Goal: Answer question/provide support: Share knowledge or assist other users

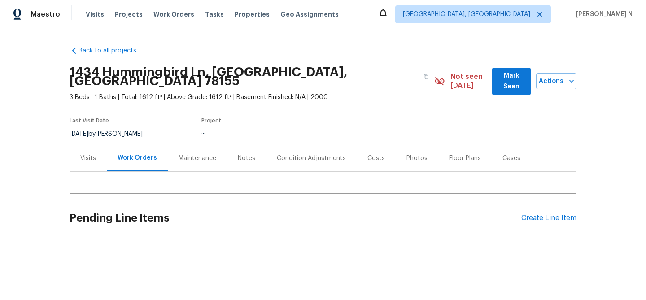
click at [186, 154] on div "Maintenance" at bounding box center [198, 158] width 38 height 9
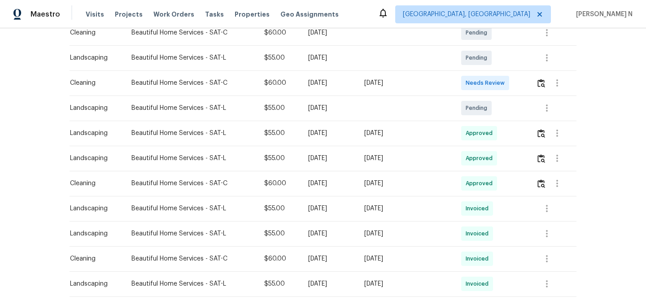
scroll to position [166, 0]
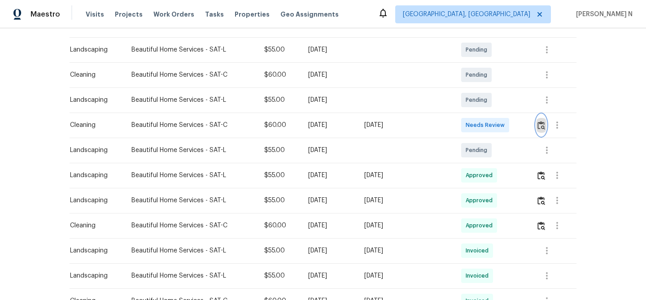
click at [539, 121] on img "button" at bounding box center [541, 125] width 8 height 9
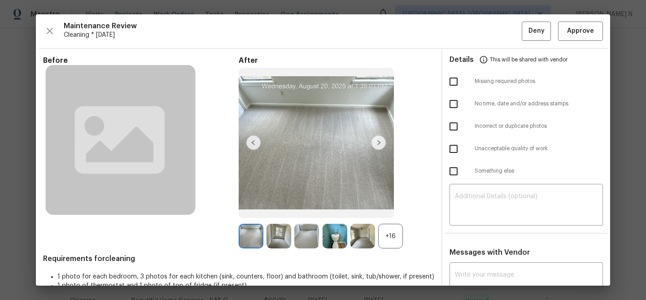
click at [392, 244] on div "+16" at bounding box center [390, 236] width 25 height 25
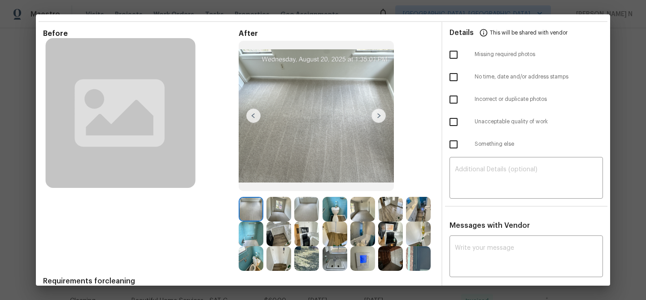
scroll to position [69, 0]
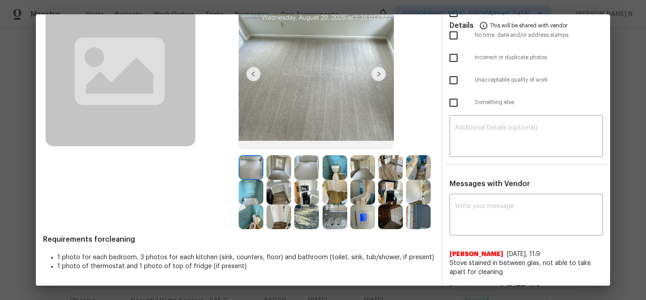
click at [406, 214] on img at bounding box center [418, 217] width 25 height 25
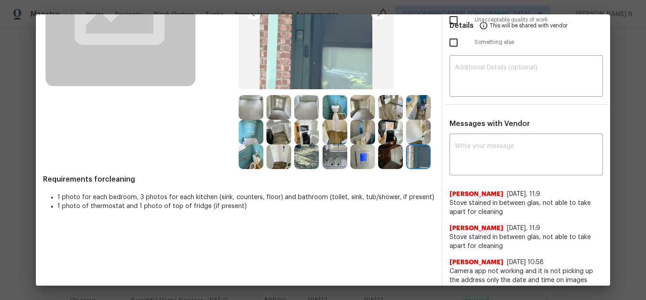
scroll to position [129, 0]
click at [462, 144] on textarea at bounding box center [526, 155] width 143 height 25
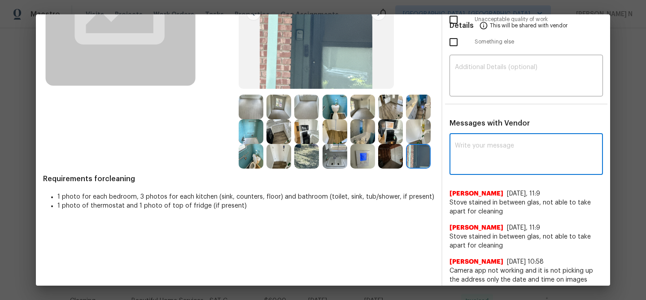
paste textarea "Maintenance Audit Team: Hello! Thank you for the feedback after further review …"
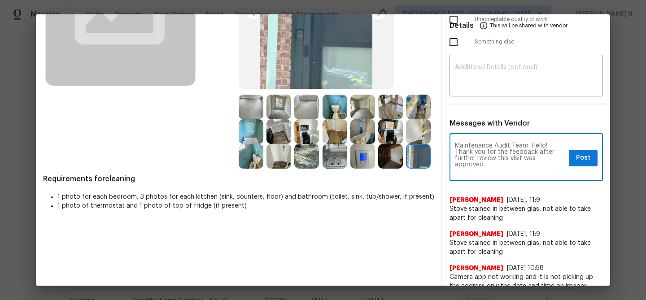
scroll to position [0, 0]
type textarea "Maintenance Audit Team: Hello! Thank you for the feedback after further review …"
click at [587, 148] on div "Maintenance Audit Team: Hello! Thank you for the feedback after further review …" at bounding box center [525, 158] width 153 height 46
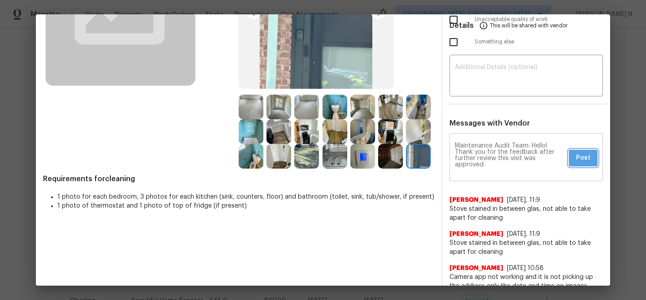
click at [587, 161] on span "Post" at bounding box center [583, 157] width 14 height 11
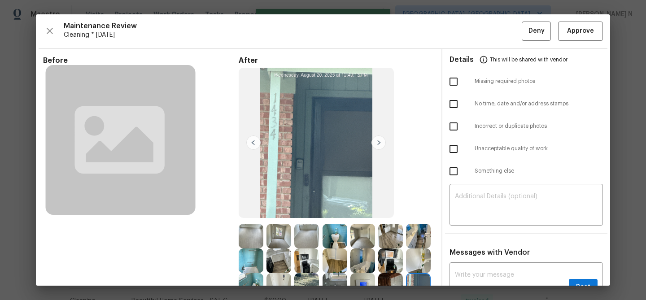
scroll to position [0, 0]
click at [586, 41] on div "Maintenance Review Cleaning * Mon, Aug 18 Deny Approve Before After Requirement…" at bounding box center [323, 149] width 574 height 271
click at [584, 37] on button "Approve" at bounding box center [580, 31] width 45 height 19
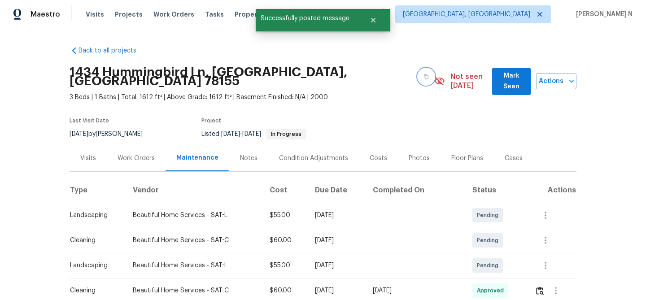
click at [418, 75] on button "button" at bounding box center [426, 77] width 16 height 16
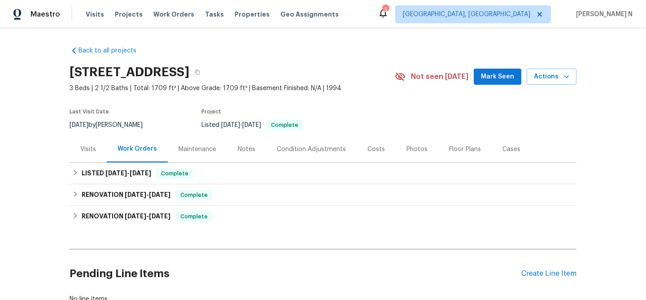
click at [196, 145] on div "Maintenance" at bounding box center [198, 149] width 38 height 9
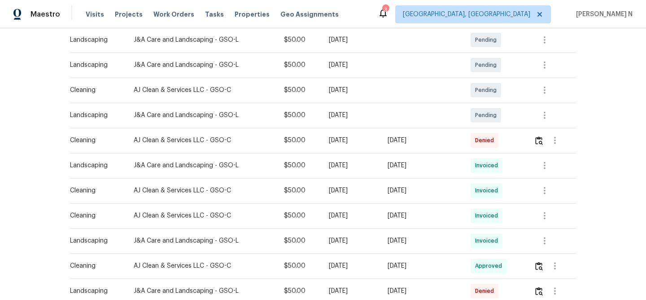
scroll to position [172, 0]
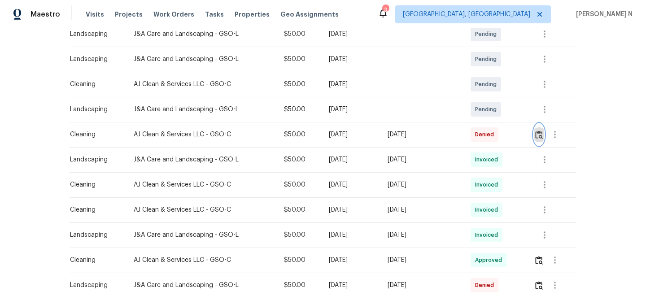
click at [539, 131] on img "button" at bounding box center [539, 135] width 8 height 9
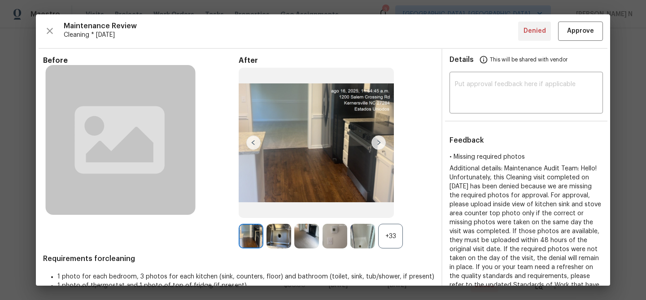
click at [394, 221] on div "After +33" at bounding box center [337, 152] width 196 height 193
click at [394, 226] on div "+33" at bounding box center [390, 236] width 25 height 25
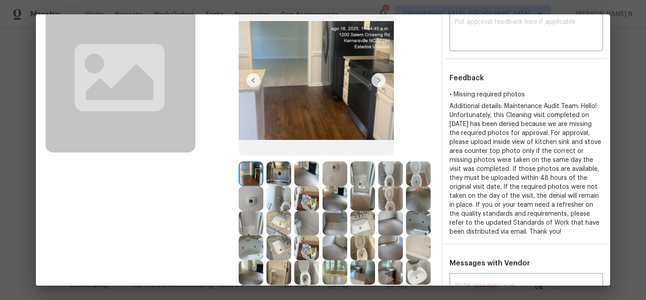
scroll to position [61, 0]
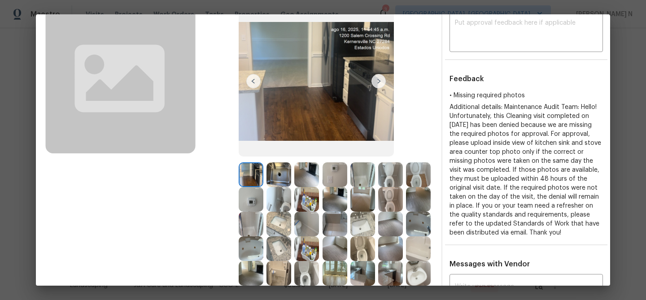
click at [398, 271] on img at bounding box center [390, 273] width 25 height 25
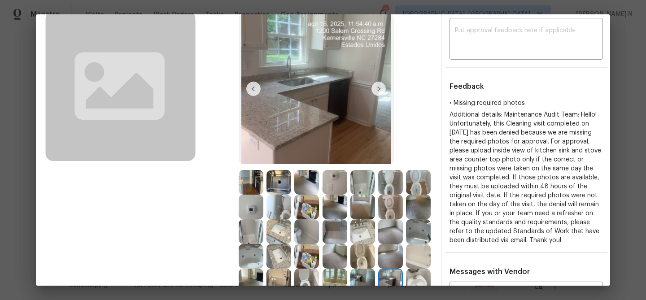
scroll to position [36, 0]
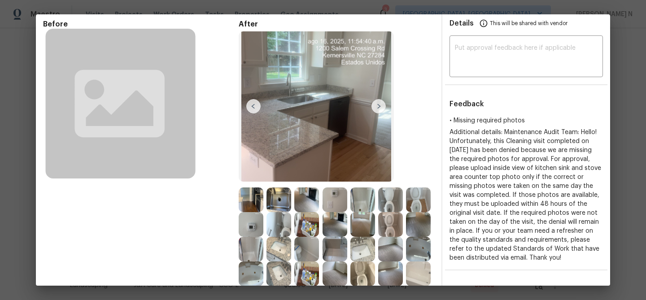
click at [249, 203] on img at bounding box center [251, 199] width 25 height 25
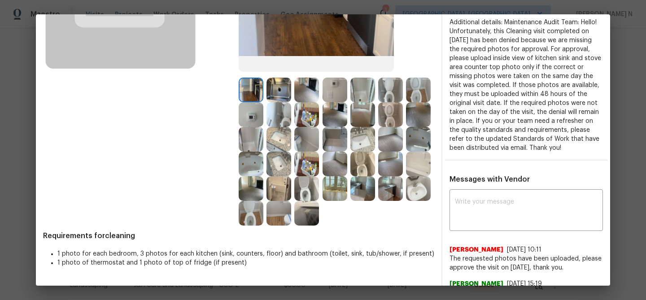
scroll to position [167, 0]
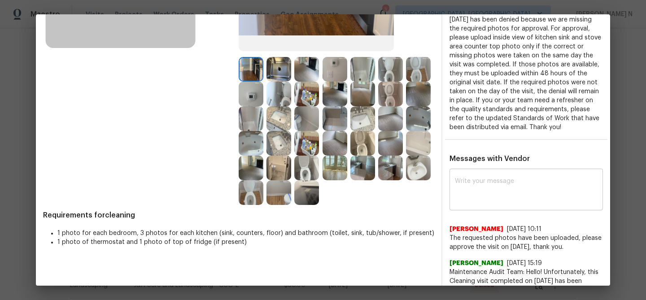
click at [501, 178] on textarea at bounding box center [526, 190] width 143 height 25
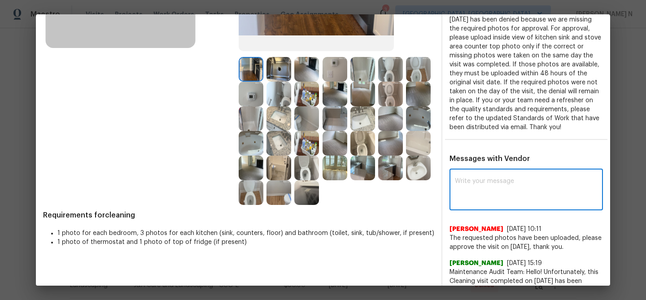
paste textarea "Maintenance Audit Team: Hello! Thank you for uploading the photo, after further…"
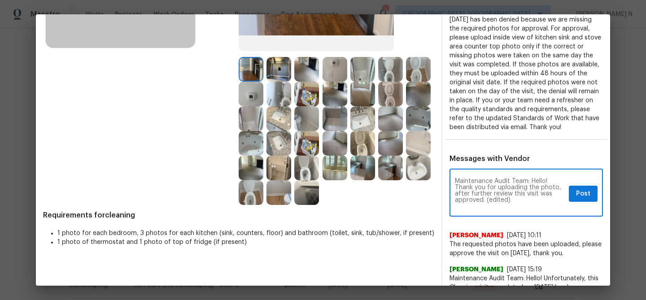
scroll to position [0, 0]
drag, startPoint x: 484, startPoint y: 200, endPoint x: 530, endPoint y: 200, distance: 45.7
click at [530, 200] on textarea "Maintenance Audit Team: Hello! Thank you for uploading the photo, after further…" at bounding box center [510, 193] width 110 height 31
type textarea "Maintenance Audit Team: Hello! Thank you for uploading the photo, after further…"
click at [575, 200] on button "Post" at bounding box center [583, 194] width 29 height 17
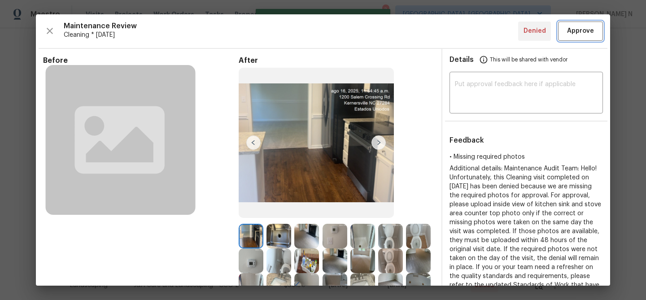
click at [576, 37] on button "Approve" at bounding box center [580, 31] width 45 height 19
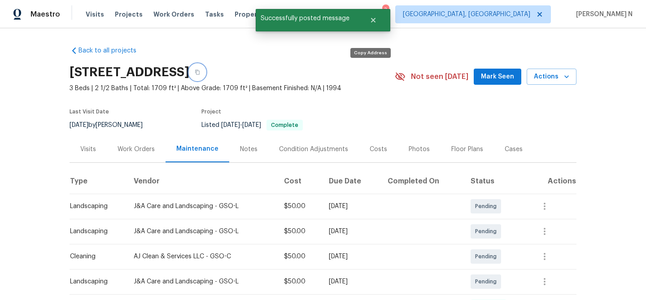
click at [205, 76] on button "button" at bounding box center [197, 72] width 16 height 16
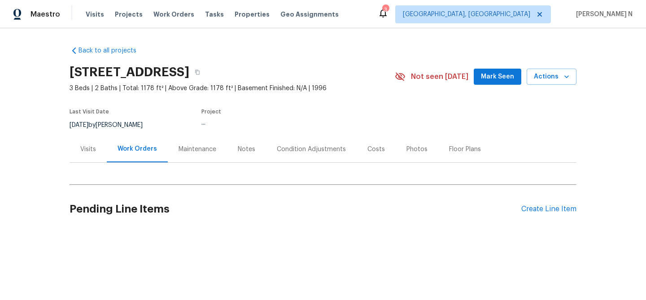
click at [199, 148] on div "Maintenance" at bounding box center [198, 149] width 38 height 9
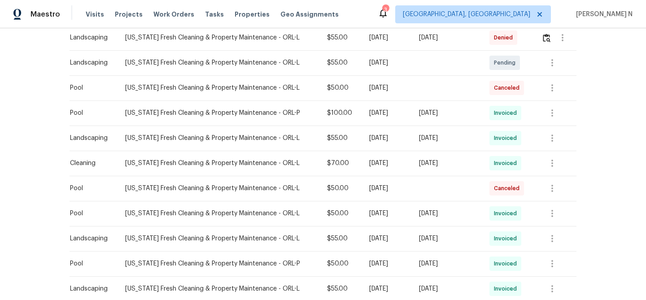
scroll to position [208, 0]
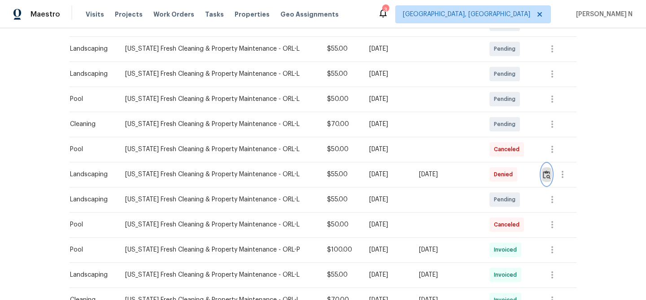
click at [551, 180] on button "button" at bounding box center [546, 175] width 10 height 22
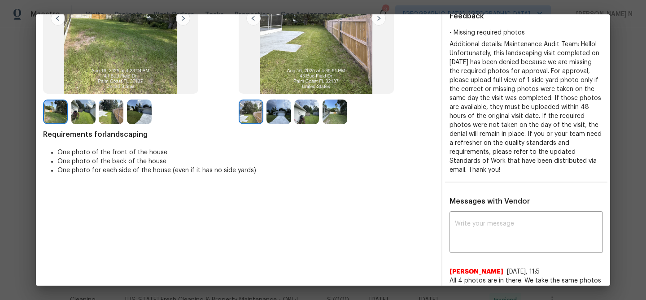
scroll to position [95, 0]
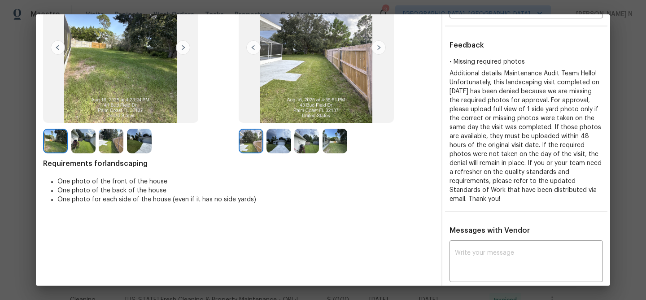
click at [286, 145] on img at bounding box center [278, 141] width 25 height 25
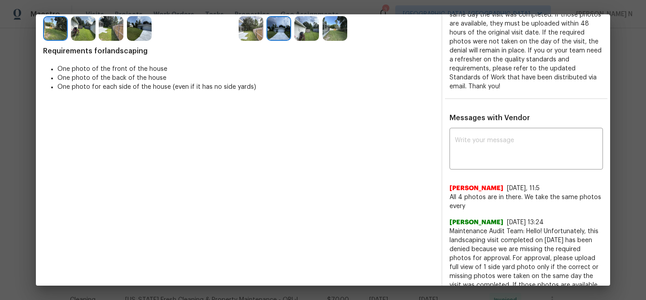
scroll to position [212, 0]
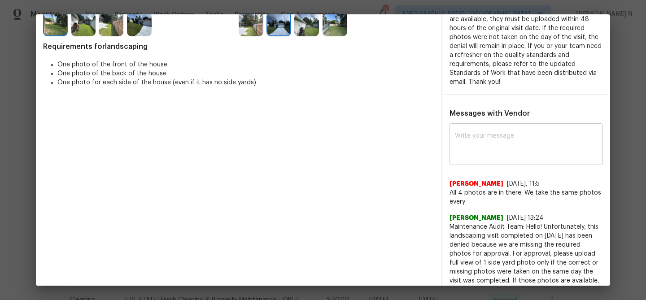
click at [510, 151] on textarea at bounding box center [526, 145] width 143 height 25
paste textarea "Maintenance Audit Team: Hello! Thank you for the feedback after further review …"
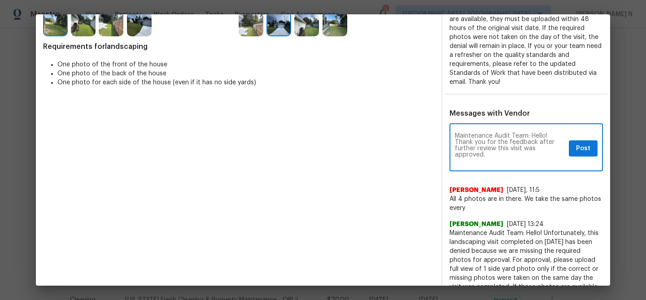
scroll to position [0, 0]
type textarea "Maintenance Audit Team: Hello! Thank you for the feedback after further review …"
click at [581, 153] on button "Post" at bounding box center [583, 148] width 29 height 17
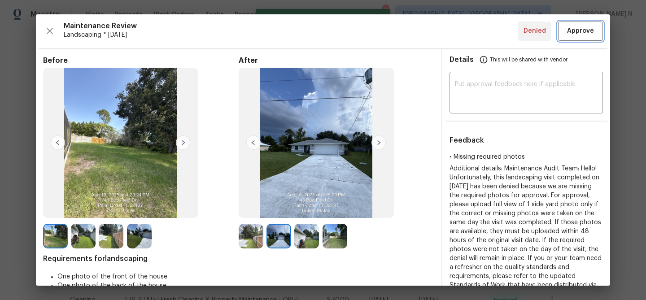
click at [575, 32] on span "Approve" at bounding box center [580, 31] width 27 height 11
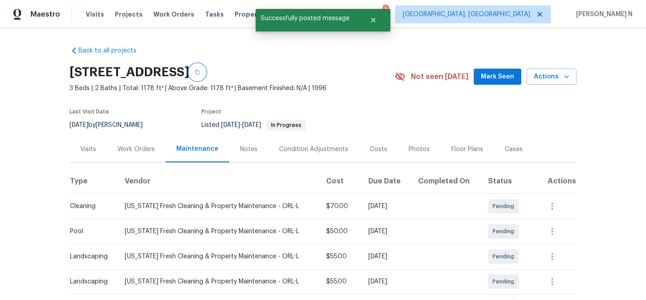
click at [205, 76] on button "button" at bounding box center [197, 72] width 16 height 16
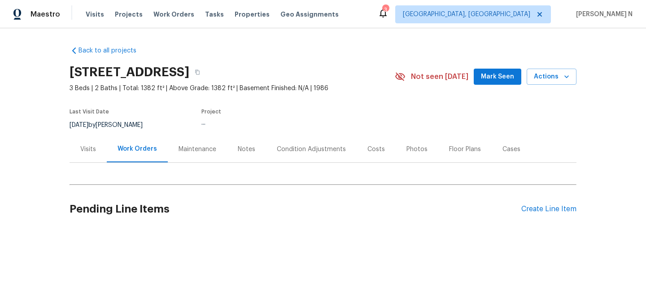
click at [186, 147] on div "Maintenance" at bounding box center [198, 149] width 38 height 9
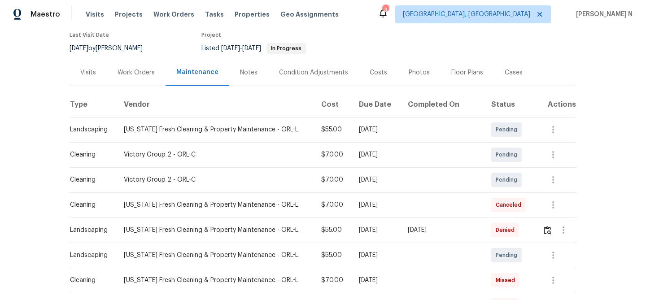
scroll to position [135, 0]
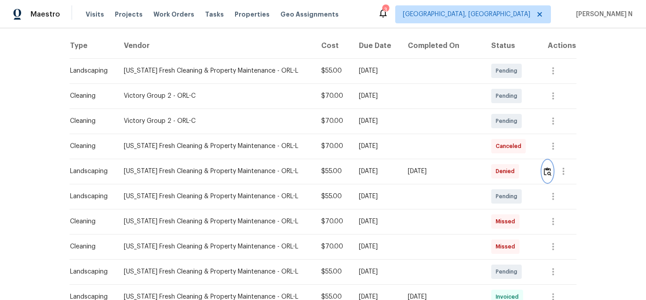
click at [542, 174] on button "button" at bounding box center [547, 172] width 10 height 22
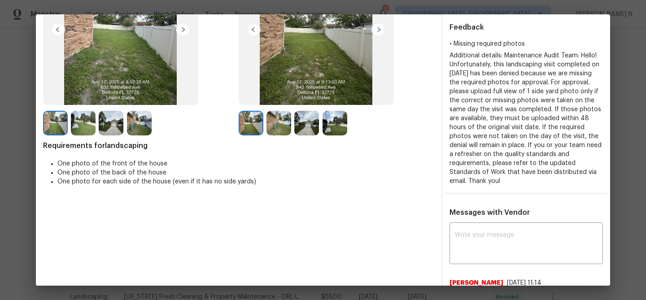
scroll to position [113, 0]
click at [84, 123] on img at bounding box center [83, 122] width 25 height 25
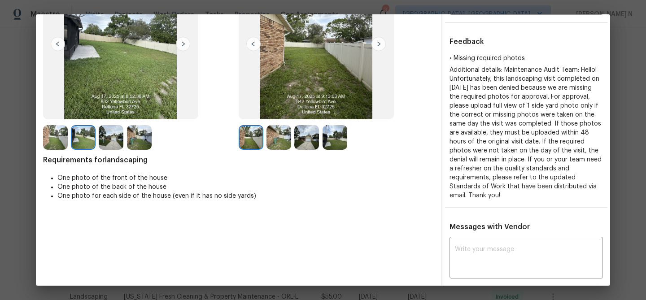
scroll to position [85, 0]
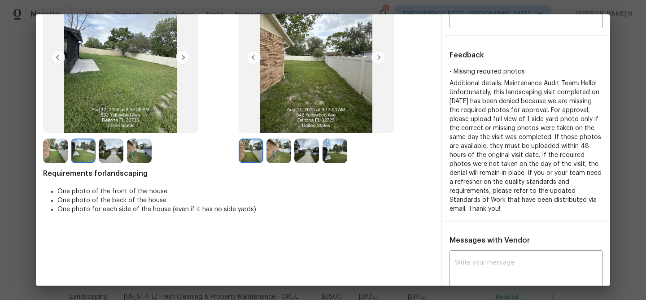
click at [143, 153] on img at bounding box center [139, 151] width 25 height 25
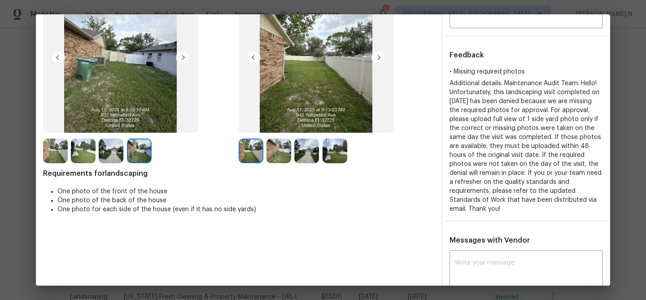
click at [300, 155] on img at bounding box center [306, 151] width 25 height 25
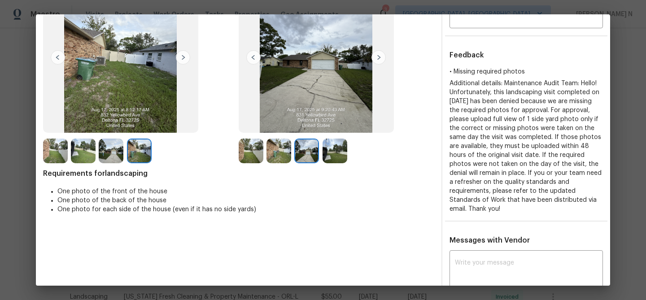
click at [328, 159] on img at bounding box center [334, 151] width 25 height 25
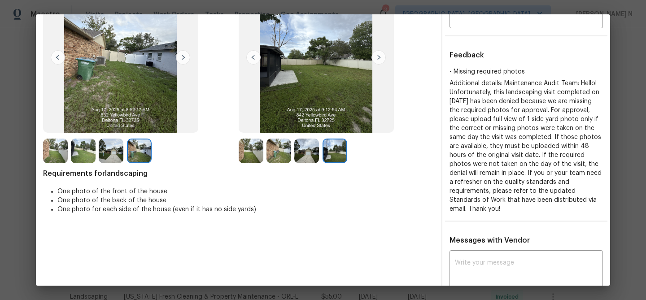
click at [311, 157] on img at bounding box center [306, 151] width 25 height 25
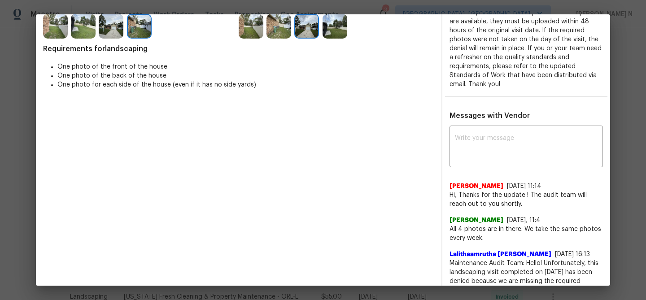
scroll to position [218, 0]
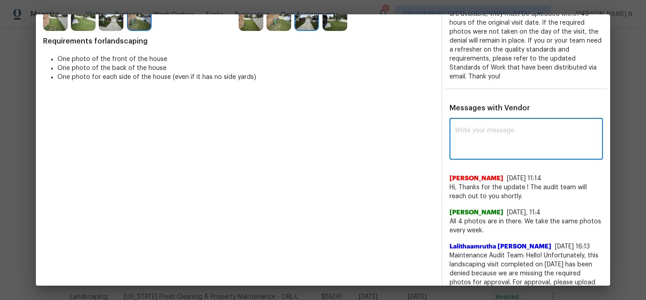
click at [472, 134] on textarea at bounding box center [526, 139] width 143 height 25
paste textarea "Maintenance Audit Team: Hello! Thank you for the feedback after further review …"
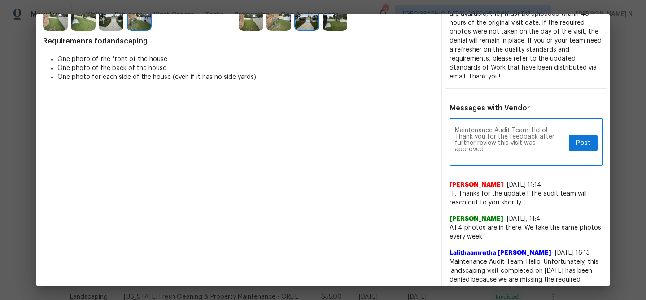
scroll to position [0, 0]
type textarea "Maintenance Audit Team: Hello! Thank you for the feedback after further review …"
click at [569, 141] on button "Post" at bounding box center [583, 143] width 29 height 17
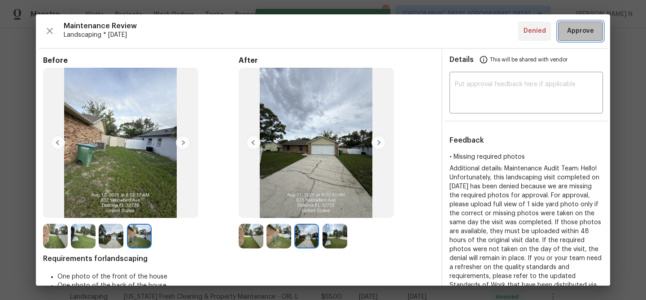
click at [567, 35] on span "Approve" at bounding box center [580, 31] width 30 height 11
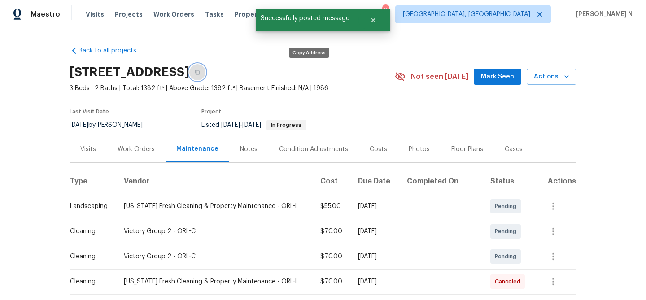
click at [205, 67] on button "button" at bounding box center [197, 72] width 16 height 16
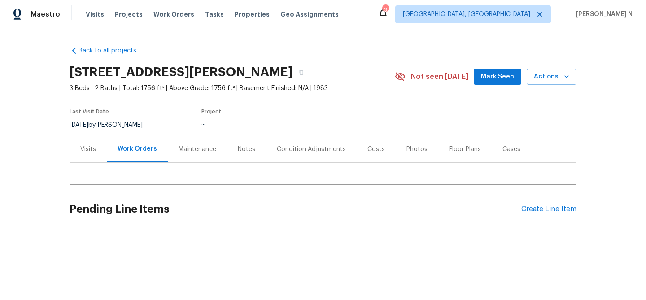
click at [192, 152] on div "Maintenance" at bounding box center [198, 149] width 38 height 9
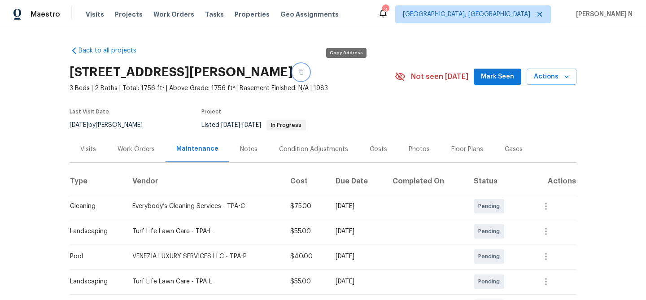
click at [304, 73] on icon "button" at bounding box center [300, 72] width 5 height 5
click at [349, 82] on div "18978 McGrath Cir, Port Charlotte, FL 33948" at bounding box center [232, 72] width 325 height 23
click at [309, 75] on button "button" at bounding box center [301, 72] width 16 height 16
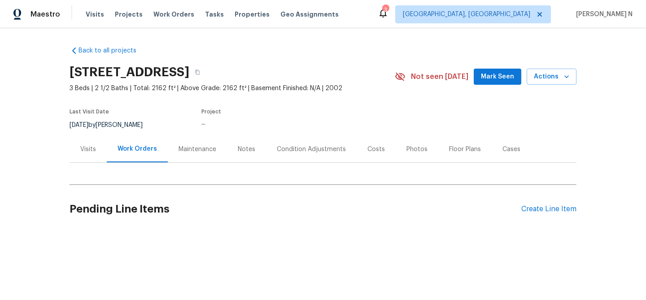
click at [189, 149] on div "Maintenance" at bounding box center [198, 149] width 38 height 9
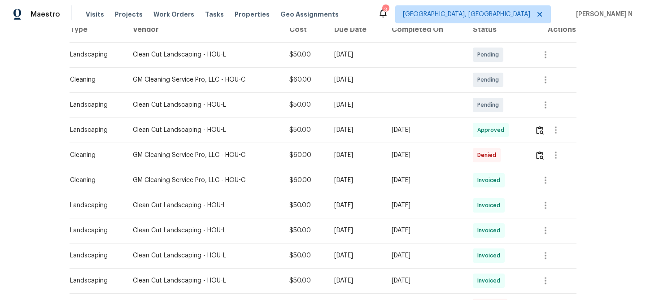
scroll to position [179, 0]
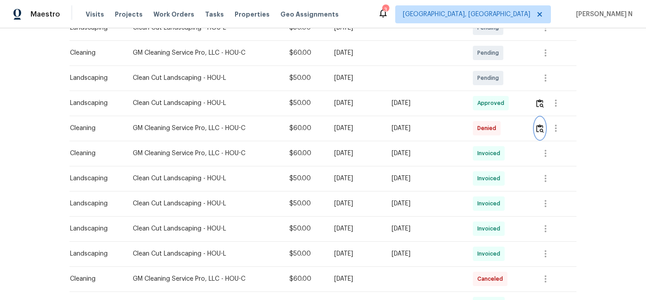
click at [545, 133] on button "button" at bounding box center [540, 129] width 10 height 22
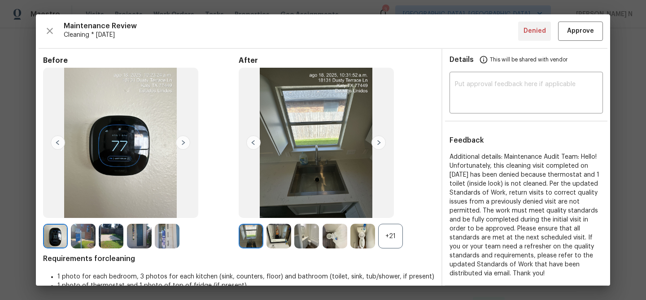
click at [398, 239] on div "+21" at bounding box center [390, 236] width 25 height 25
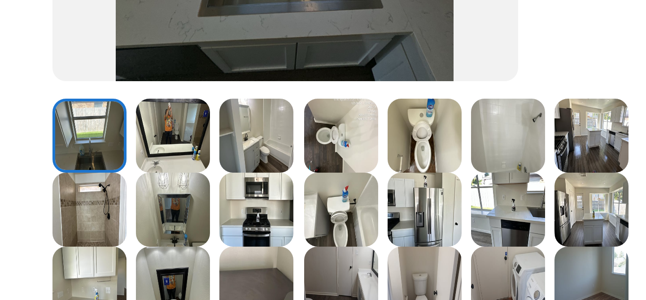
scroll to position [140, 0]
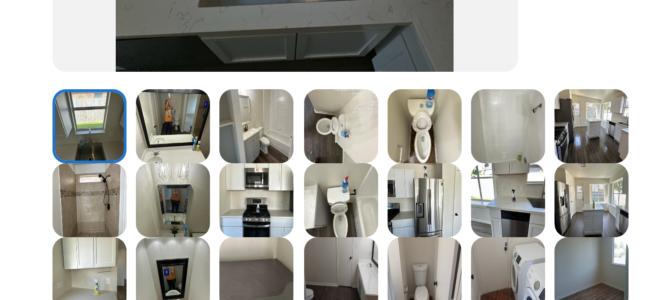
click at [327, 96] on img at bounding box center [334, 95] width 25 height 25
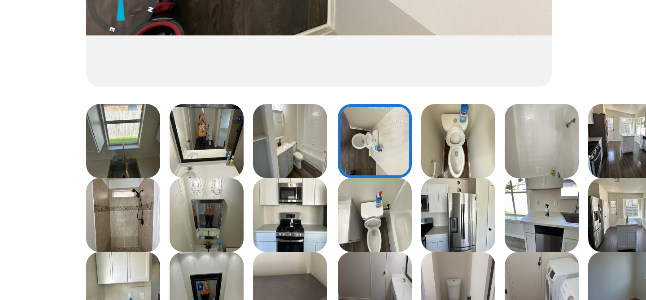
scroll to position [143, 0]
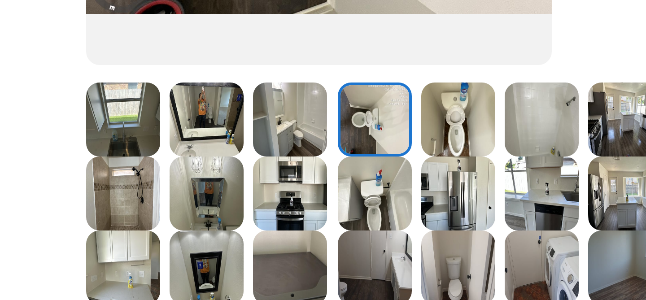
click at [368, 101] on img at bounding box center [362, 93] width 25 height 25
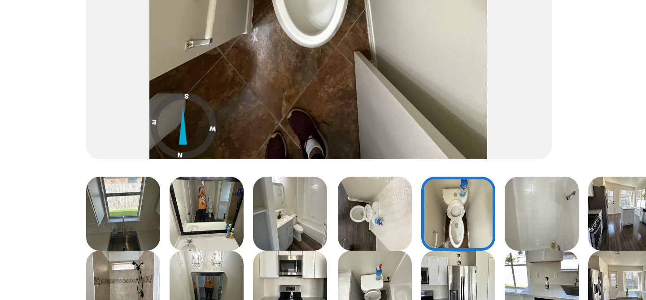
scroll to position [115, 0]
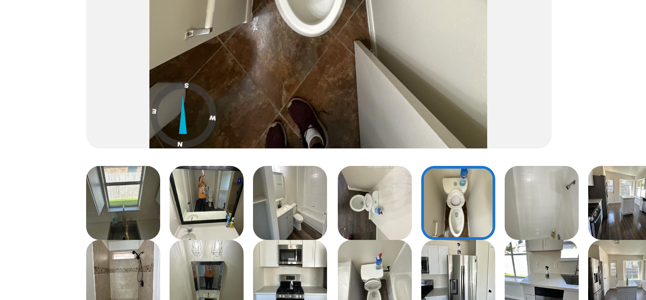
click at [340, 148] on img at bounding box center [334, 146] width 25 height 25
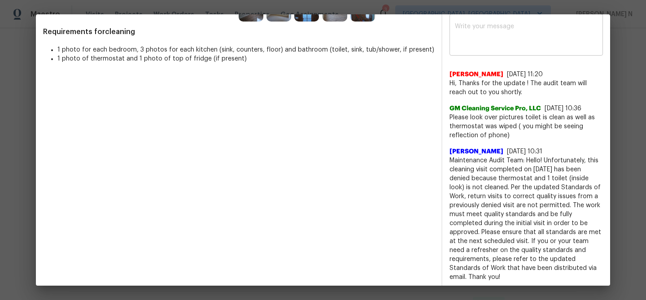
scroll to position [324, 0]
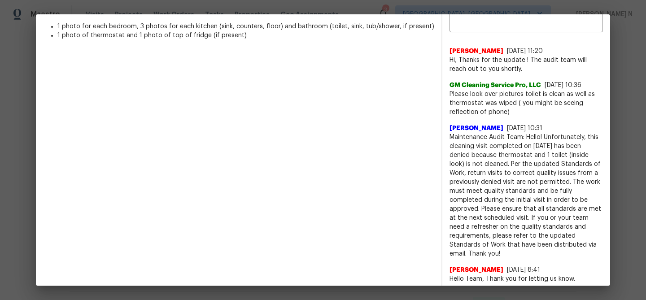
click at [462, 136] on span "Maintenance Audit Team: Hello! Unfortunately, this cleaning visit completed on …" at bounding box center [525, 196] width 153 height 126
drag, startPoint x: 462, startPoint y: 136, endPoint x: 531, endPoint y: 135, distance: 69.1
click at [531, 135] on span "Maintenance Audit Team: Hello! Unfortunately, this cleaning visit completed on …" at bounding box center [525, 196] width 153 height 126
copy span "Maintenance Audit Team: Hello!"
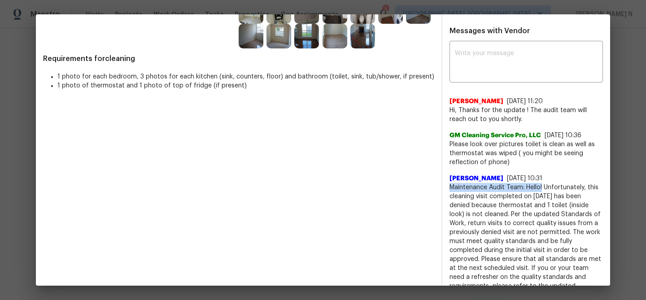
scroll to position [218, 0]
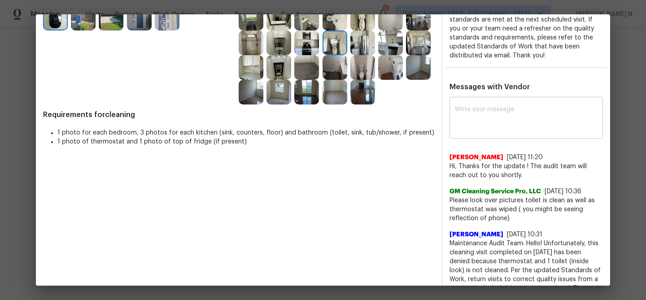
click at [507, 126] on textarea at bounding box center [526, 118] width 143 height 25
paste textarea "Maintenance Audit Team: Hello!"
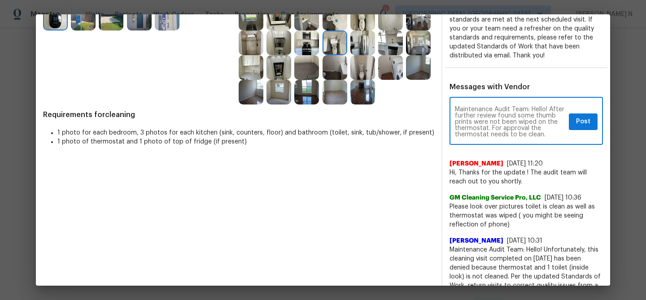
scroll to position [6, 0]
paste textarea "Upon further review, we found that some thumbprints were not wiped off the ther…"
type textarea "Maintenance Audit Team: Hello! Upon further review, we found that some thumbpri…"
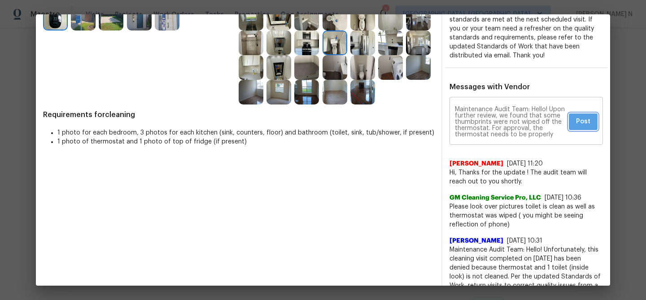
click at [578, 125] on span "Post" at bounding box center [583, 121] width 14 height 11
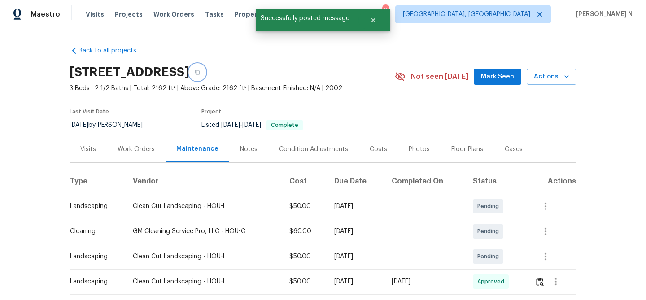
click at [205, 79] on button "button" at bounding box center [197, 72] width 16 height 16
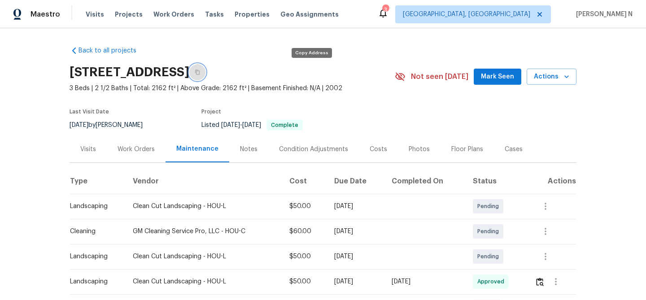
click at [200, 74] on icon "button" at bounding box center [197, 72] width 4 height 5
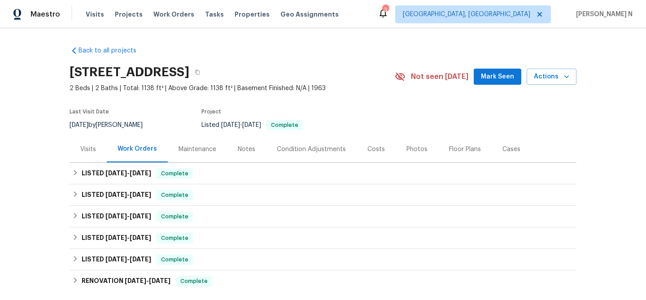
click at [194, 150] on div "Maintenance" at bounding box center [198, 149] width 38 height 9
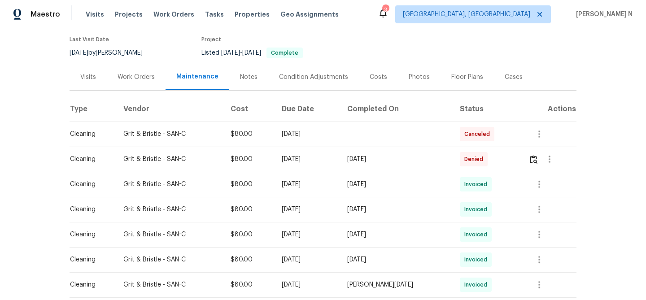
scroll to position [80, 0]
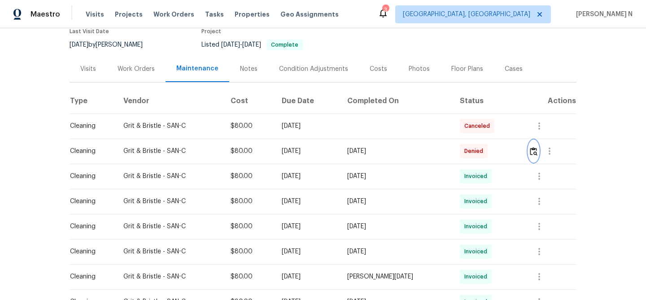
click at [536, 159] on button "button" at bounding box center [533, 151] width 10 height 22
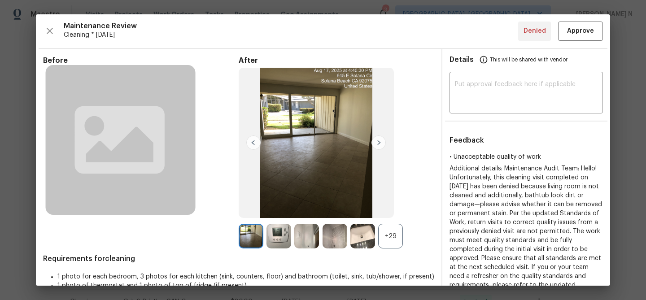
click at [399, 241] on div "+29" at bounding box center [390, 236] width 25 height 25
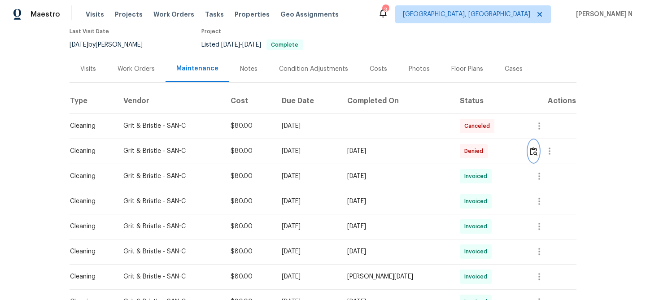
scroll to position [0, 0]
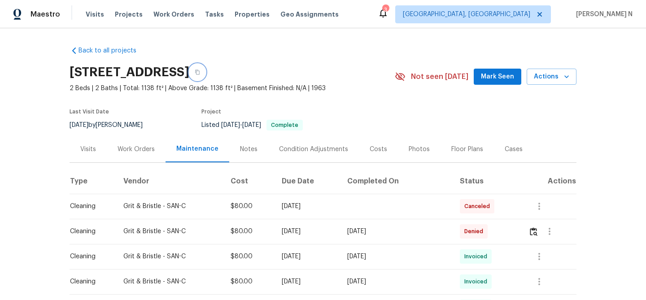
click at [200, 72] on icon "button" at bounding box center [197, 72] width 5 height 5
click at [200, 74] on icon "button" at bounding box center [197, 72] width 5 height 5
click at [536, 231] on img "button" at bounding box center [534, 231] width 8 height 9
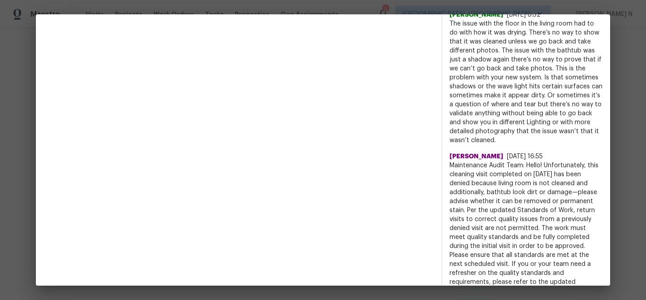
scroll to position [725, 0]
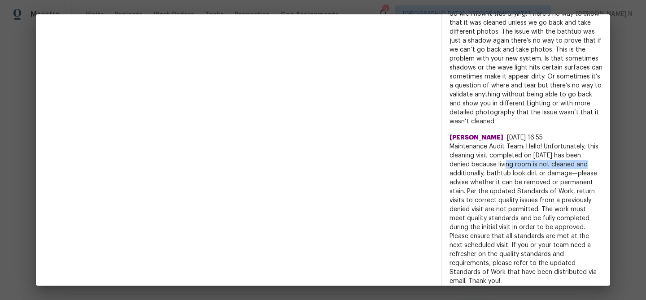
drag, startPoint x: 498, startPoint y: 146, endPoint x: 573, endPoint y: 146, distance: 74.9
click at [573, 146] on span "Maintenance Audit Team: Hello! Unfortunately, this cleaning visit completed on …" at bounding box center [525, 214] width 153 height 144
copy span "living room is not cleaned"
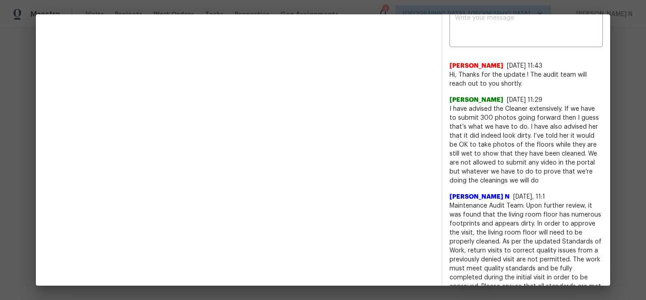
scroll to position [331, 0]
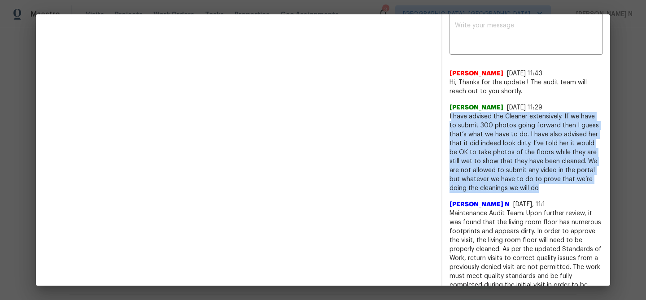
drag, startPoint x: 451, startPoint y: 107, endPoint x: 522, endPoint y: 175, distance: 98.7
click at [522, 175] on span "I have advised the Cleaner extensively. If we have to submit 300 photos going f…" at bounding box center [525, 152] width 153 height 81
copy span "have advised the Cleaner extensively. If we have to submit 300 photos going for…"
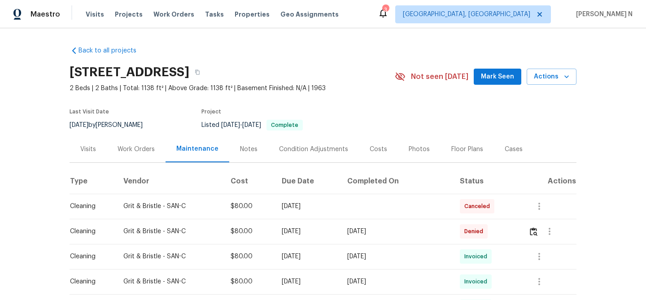
click at [386, 78] on div "620 W Solana Cir Unit 1B, Solana Beach, CA 92075" at bounding box center [232, 72] width 325 height 23
click at [200, 73] on icon "button" at bounding box center [197, 72] width 5 height 5
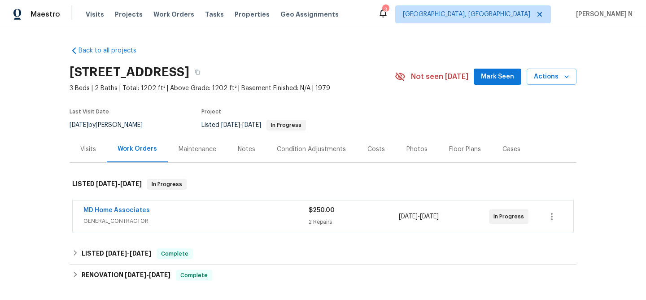
click at [183, 153] on div "Maintenance" at bounding box center [198, 149] width 38 height 9
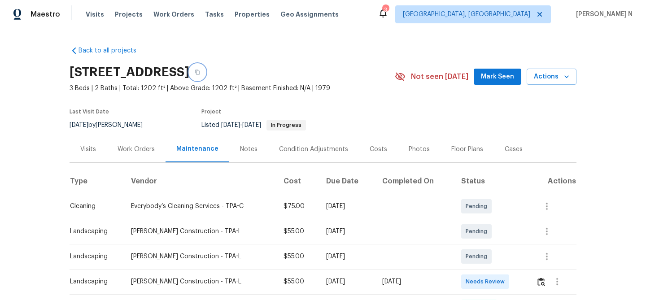
click at [205, 76] on button "button" at bounding box center [197, 72] width 16 height 16
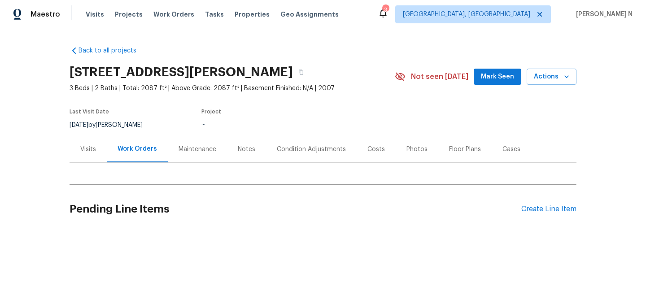
click at [196, 153] on div "Maintenance" at bounding box center [197, 149] width 59 height 26
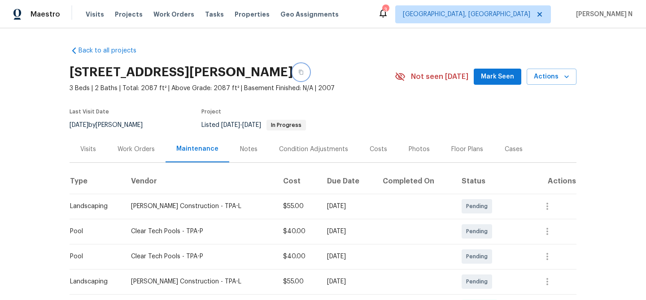
click at [309, 77] on button "button" at bounding box center [301, 72] width 16 height 16
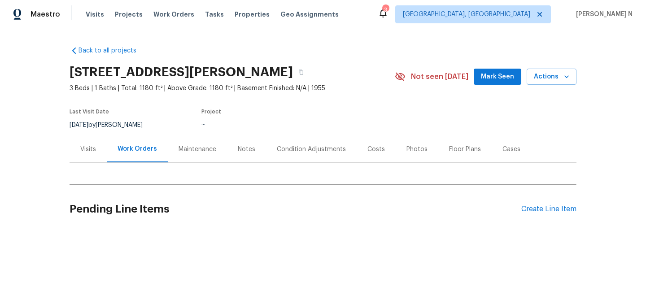
click at [202, 145] on div "Maintenance" at bounding box center [198, 149] width 38 height 9
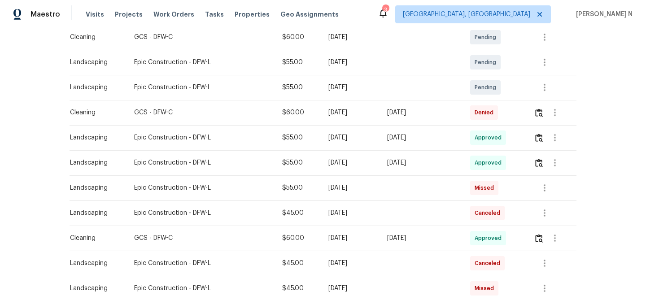
scroll to position [198, 0]
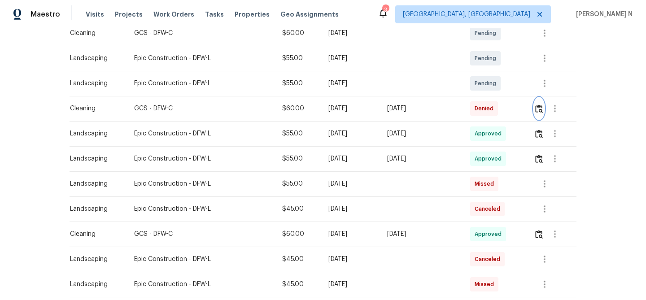
click at [539, 112] on img "button" at bounding box center [539, 109] width 8 height 9
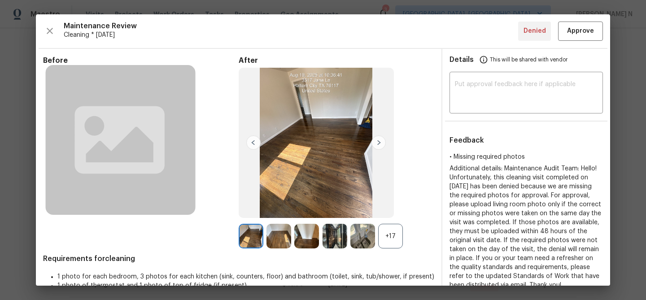
click at [394, 240] on div "+17" at bounding box center [390, 236] width 25 height 25
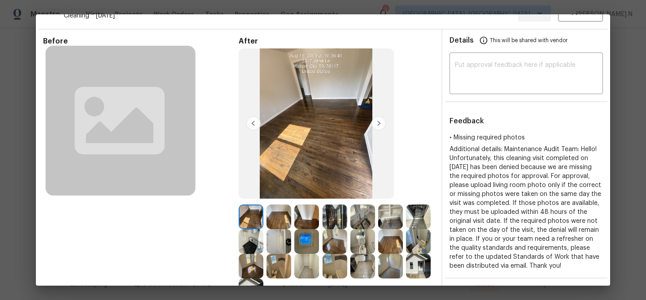
scroll to position [52, 0]
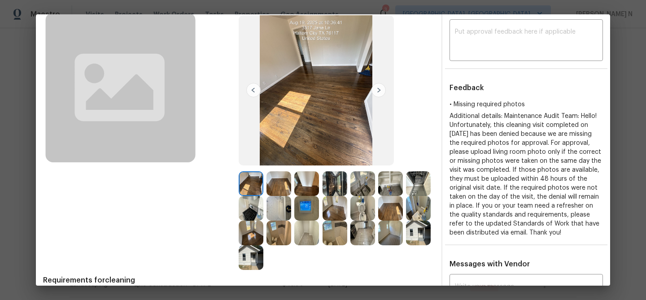
click at [421, 230] on img at bounding box center [418, 233] width 25 height 25
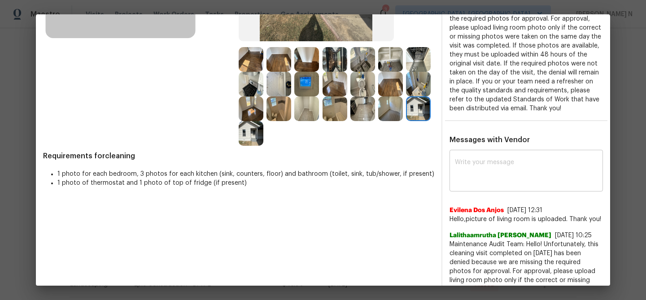
scroll to position [193, 0]
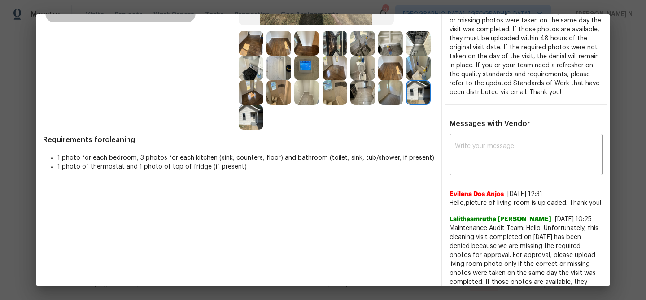
click at [479, 187] on div "x ​ Evilena Dos Anjos 8/20/25, 12:31 Hello,picture of living room is uploaded. …" at bounding box center [525, 242] width 153 height 213
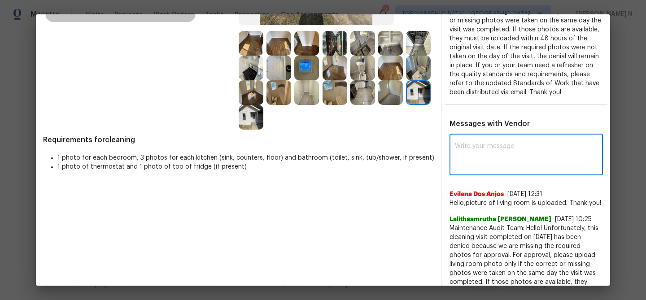
click at [479, 164] on textarea at bounding box center [526, 155] width 143 height 25
paste textarea "Maintenance Audit Team: Hello! Thank you for uploading the photo, after further…"
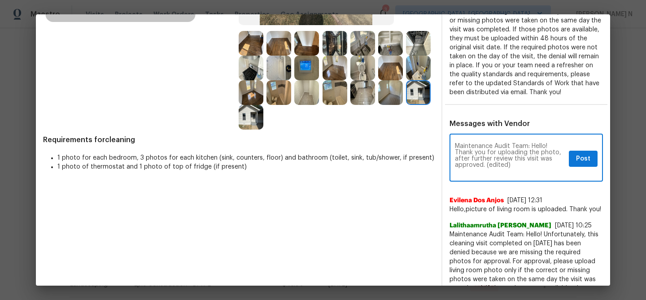
scroll to position [0, 0]
drag, startPoint x: 486, startPoint y: 172, endPoint x: 518, endPoint y: 171, distance: 32.8
click at [518, 171] on textarea "Maintenance Audit Team: Hello! Thank you for uploading the photo, after further…" at bounding box center [510, 158] width 110 height 31
type textarea "Maintenance Audit Team: Hello! Thank you for uploading the photo, after further…"
click at [574, 167] on button "Post" at bounding box center [583, 159] width 29 height 17
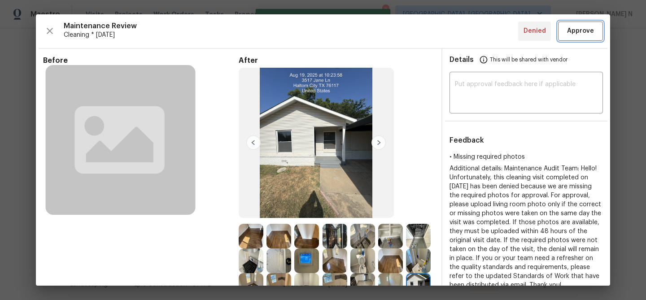
click at [570, 27] on span "Approve" at bounding box center [580, 31] width 27 height 11
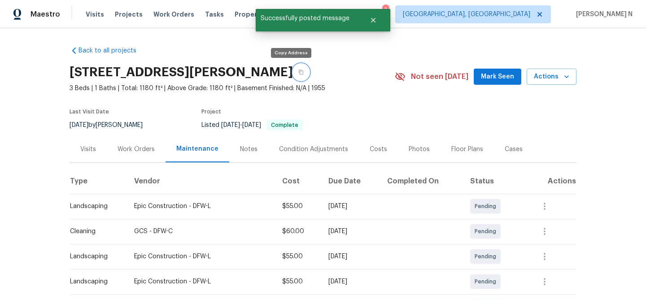
click at [295, 75] on button "button" at bounding box center [301, 72] width 16 height 16
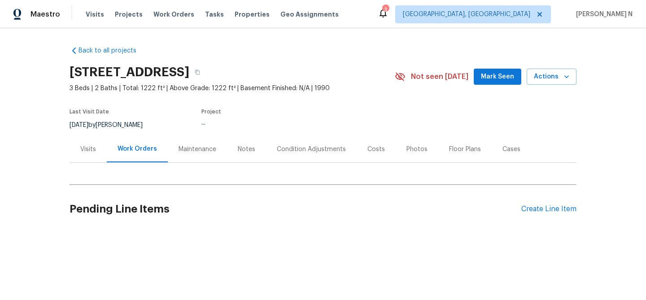
click at [204, 152] on div "Maintenance" at bounding box center [198, 149] width 38 height 9
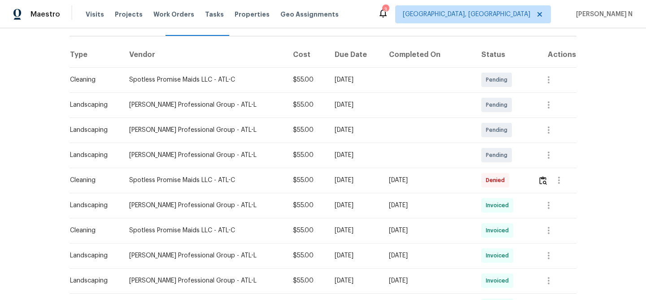
scroll to position [168, 0]
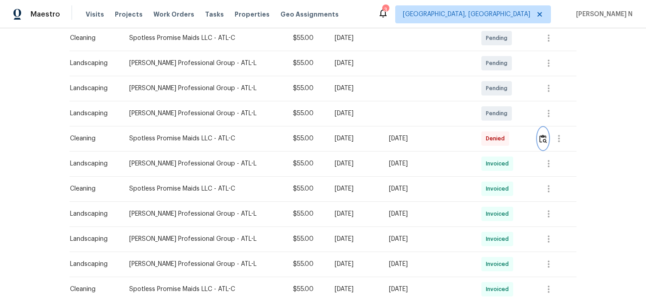
click at [541, 143] on img "button" at bounding box center [543, 139] width 8 height 9
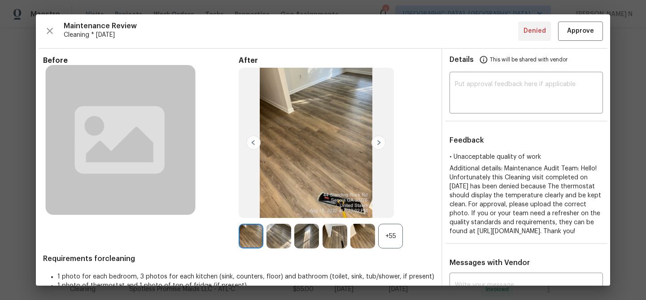
click at [396, 232] on div "+55" at bounding box center [390, 236] width 25 height 25
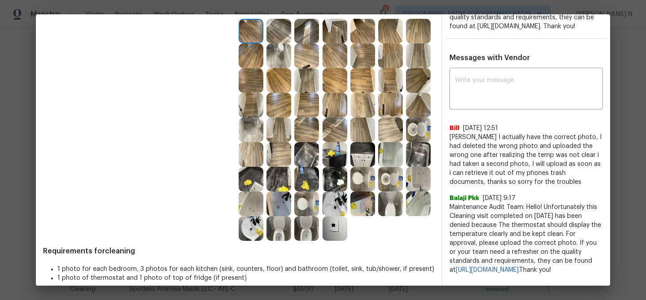
scroll to position [218, 0]
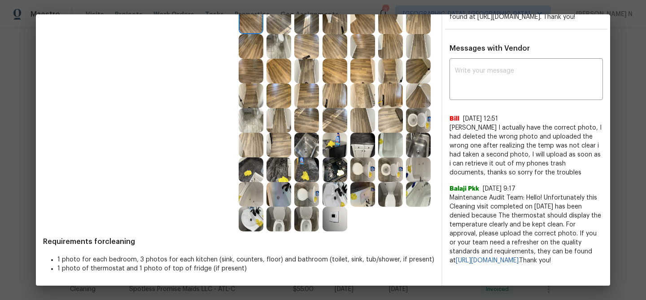
click at [416, 124] on img at bounding box center [418, 120] width 25 height 25
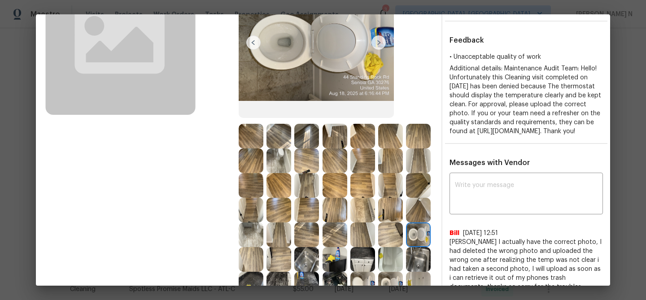
scroll to position [86, 0]
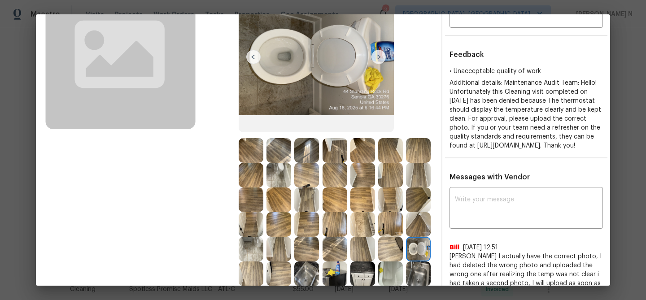
click at [257, 144] on img at bounding box center [251, 150] width 25 height 25
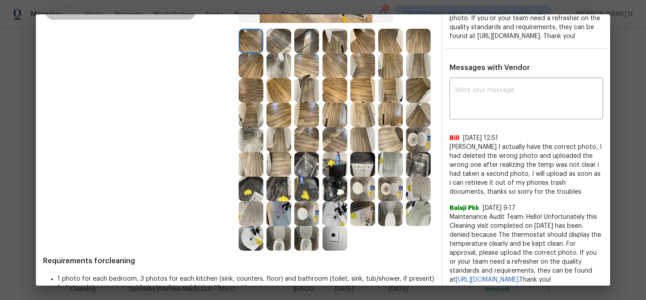
scroll to position [218, 0]
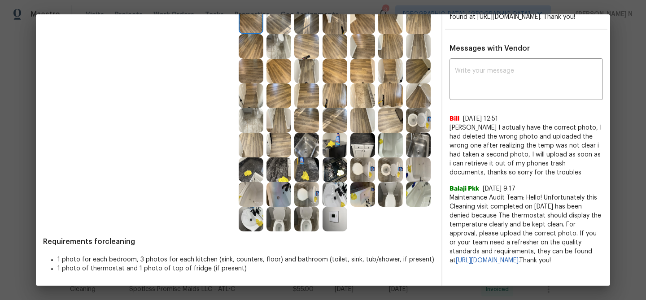
click at [335, 213] on img at bounding box center [334, 219] width 25 height 25
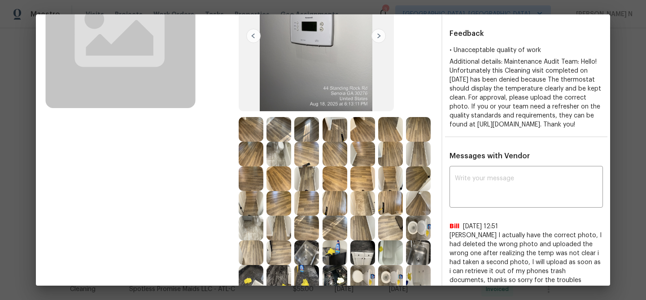
scroll to position [151, 0]
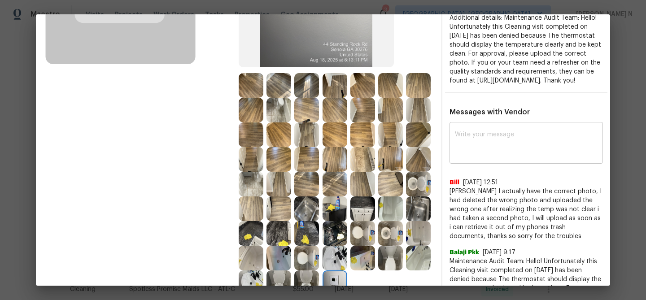
click at [493, 164] on div "x ​" at bounding box center [525, 143] width 153 height 39
paste textarea "Maintenance Audit Team: Hello! As per our updated SWO the photos must be upload…"
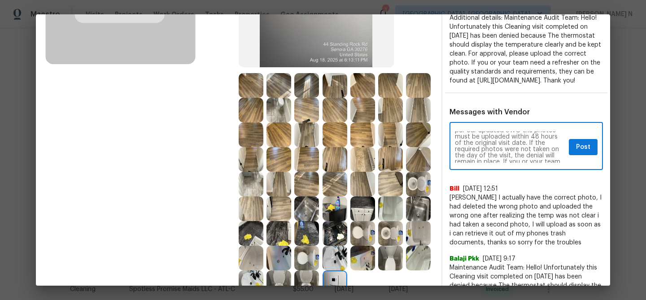
scroll to position [0, 0]
type textarea "Maintenance Audit Team: Hello! As per our updated SWO the photos must be upload…"
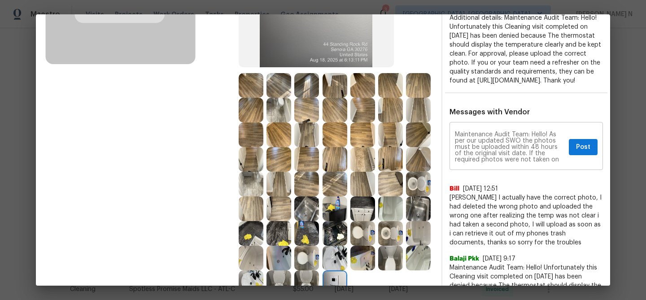
click at [598, 165] on div "Maintenance Audit Team: Hello! As per our updated SWO the photos must be upload…" at bounding box center [525, 147] width 153 height 46
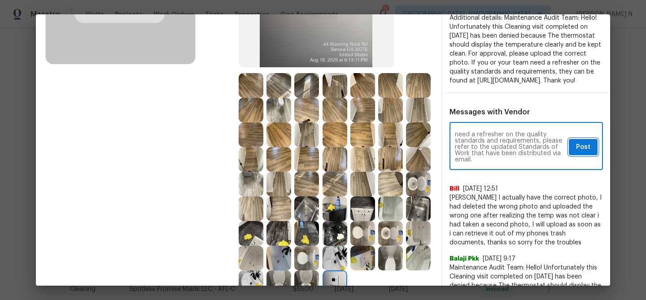
click at [591, 156] on button "Post" at bounding box center [583, 147] width 29 height 17
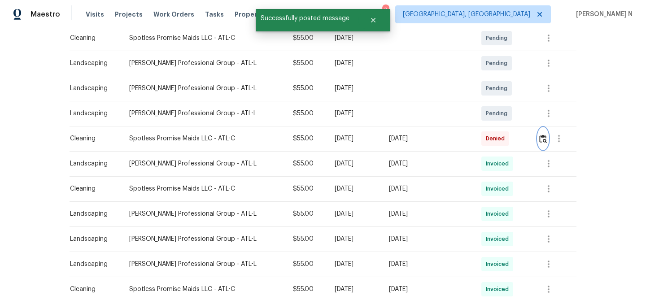
scroll to position [0, 0]
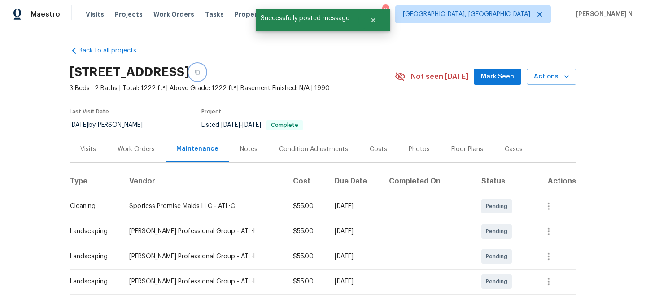
click at [205, 77] on button "button" at bounding box center [197, 72] width 16 height 16
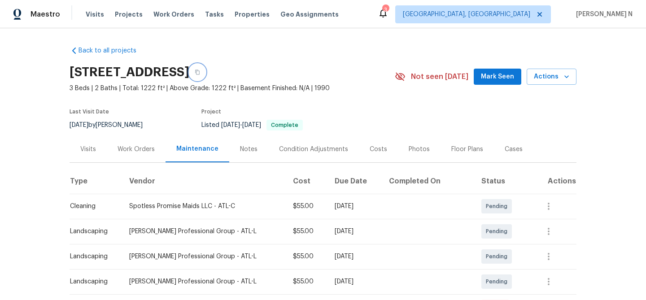
click at [200, 70] on icon "button" at bounding box center [197, 72] width 5 height 5
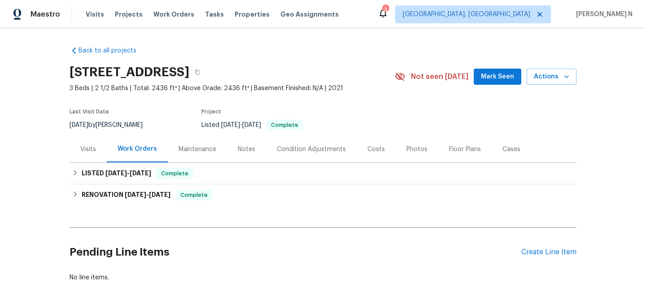
click at [209, 145] on div "Maintenance" at bounding box center [198, 149] width 38 height 9
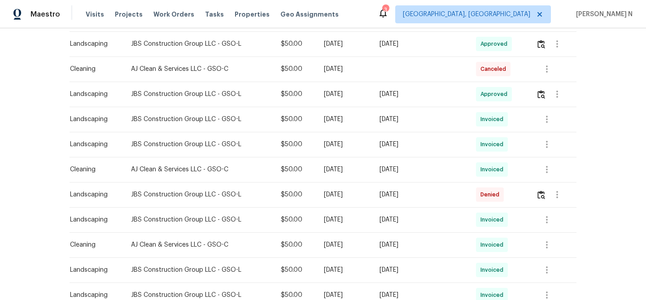
scroll to position [371, 0]
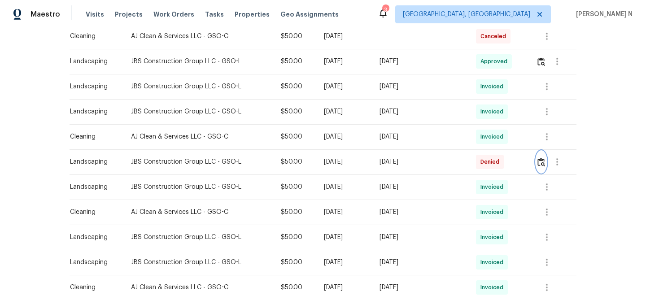
click at [541, 161] on img "button" at bounding box center [541, 162] width 8 height 9
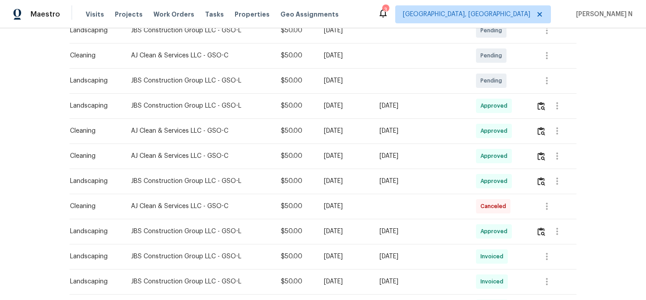
scroll to position [173, 0]
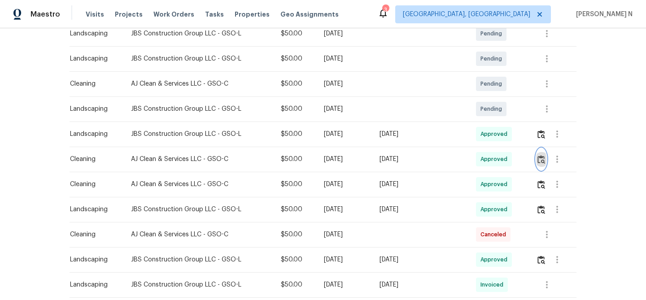
click at [539, 152] on button "button" at bounding box center [541, 159] width 10 height 22
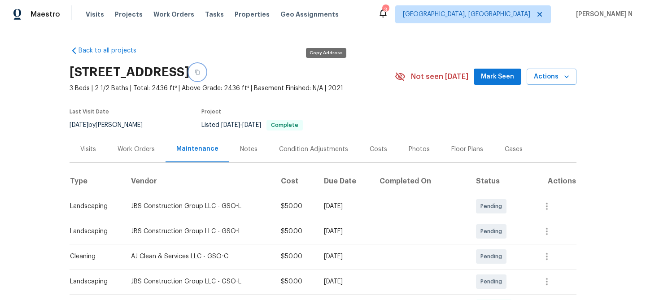
click at [205, 75] on button "button" at bounding box center [197, 72] width 16 height 16
click at [200, 73] on icon "button" at bounding box center [197, 72] width 5 height 5
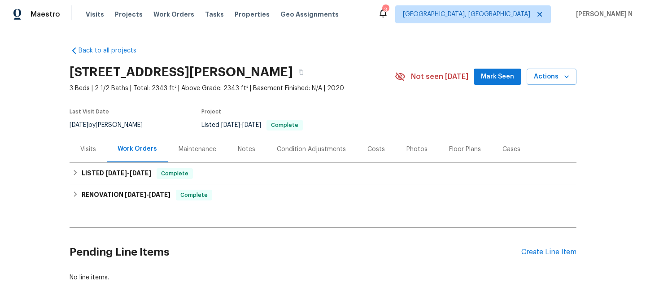
click at [191, 150] on div "Maintenance" at bounding box center [198, 149] width 38 height 9
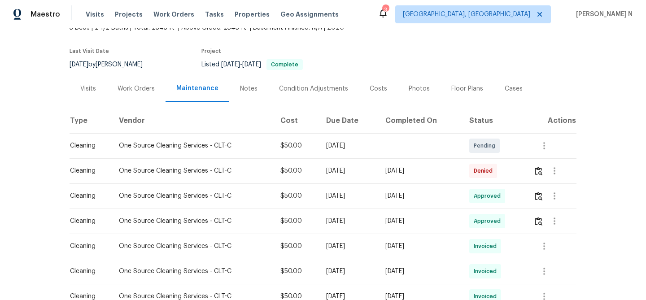
scroll to position [68, 0]
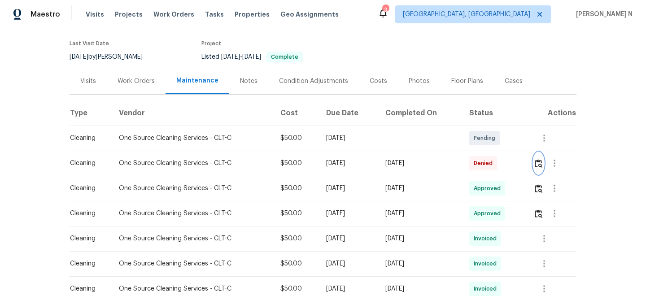
click at [540, 162] on img "button" at bounding box center [539, 163] width 8 height 9
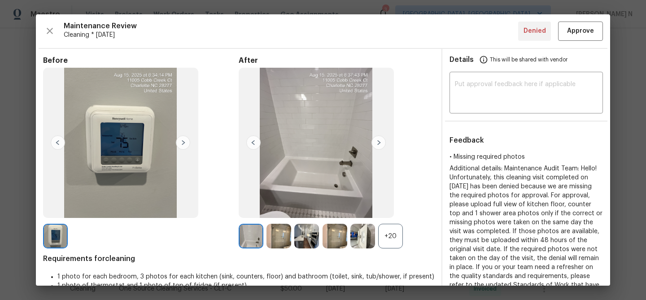
click at [389, 241] on div "+20" at bounding box center [390, 236] width 25 height 25
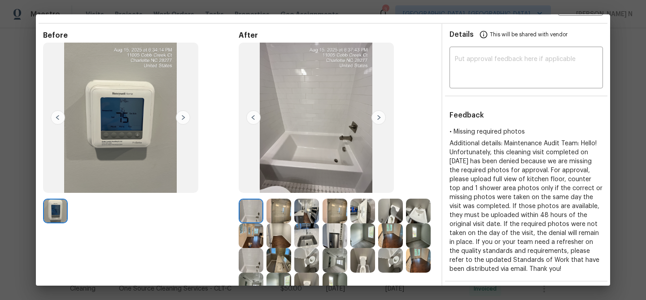
scroll to position [30, 0]
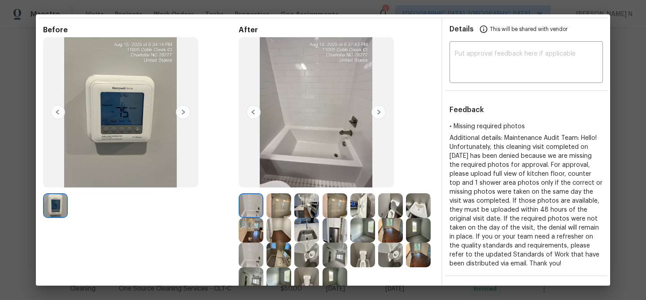
click at [313, 199] on img at bounding box center [306, 205] width 25 height 25
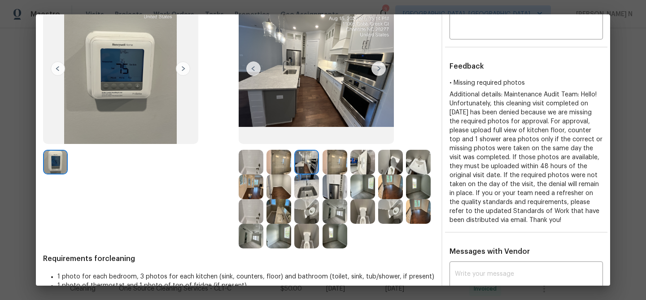
scroll to position [73, 0]
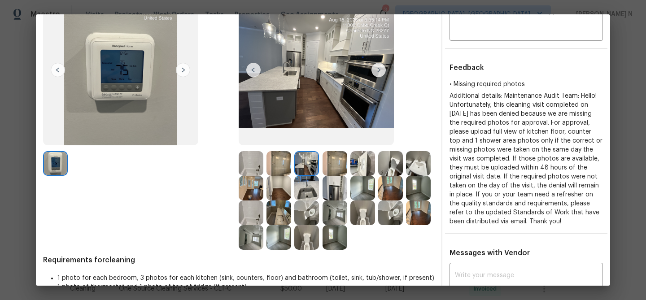
click at [286, 159] on img at bounding box center [278, 163] width 25 height 25
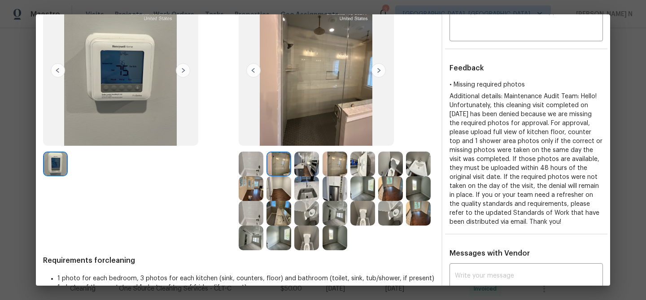
scroll to position [71, 0]
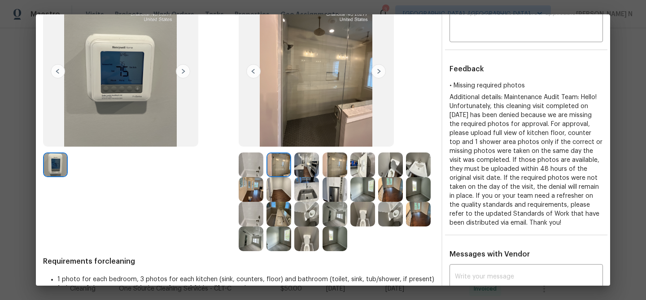
click at [252, 161] on img at bounding box center [251, 164] width 25 height 25
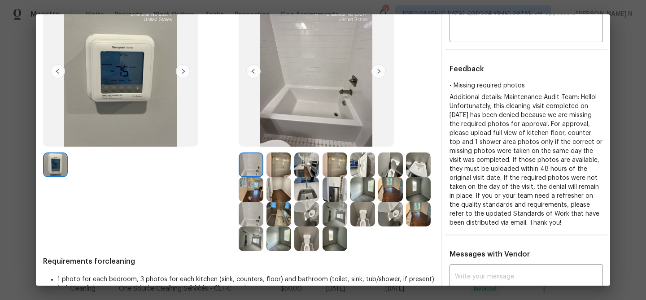
click at [313, 170] on img at bounding box center [306, 164] width 25 height 25
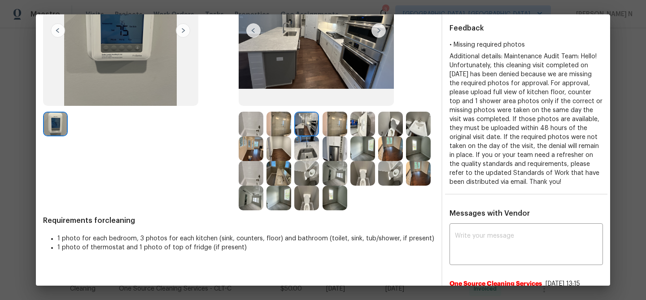
scroll to position [196, 0]
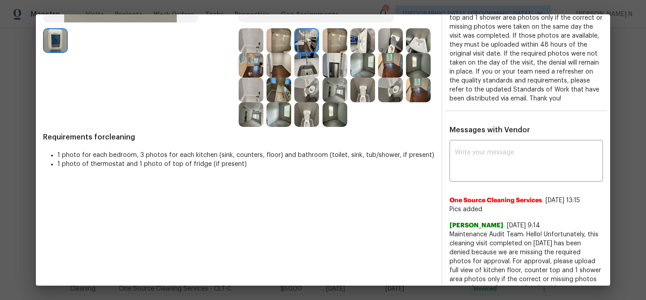
click at [471, 170] on textarea at bounding box center [526, 161] width 143 height 25
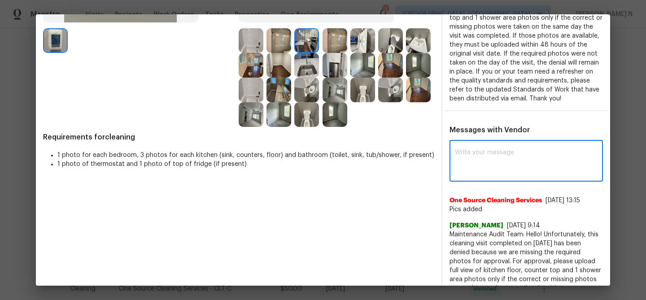
paste textarea "Maintenance Audit Team: Hello! Thank you for uploading the photo, after further…"
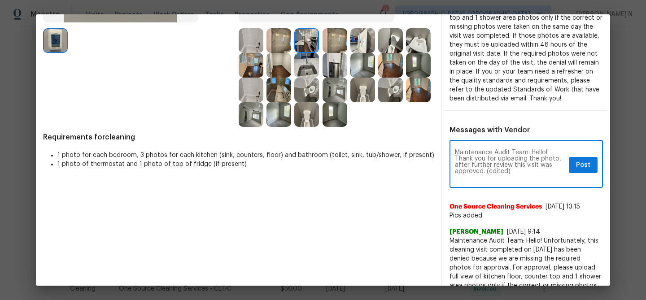
scroll to position [5, 0]
drag, startPoint x: 486, startPoint y: 175, endPoint x: 519, endPoint y: 176, distance: 33.6
click at [519, 176] on textarea "Maintenance Audit Team: Hello! Thank you for uploading the photo, after further…" at bounding box center [510, 164] width 110 height 31
type textarea "Maintenance Audit Team: Hello! Thank you for uploading the photo, after further…"
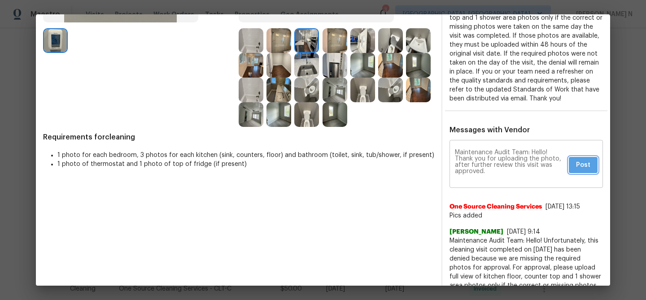
click at [584, 171] on span "Post" at bounding box center [583, 165] width 14 height 11
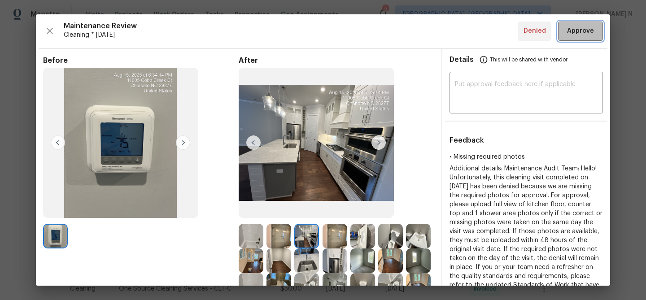
click at [581, 25] on button "Approve" at bounding box center [580, 31] width 45 height 19
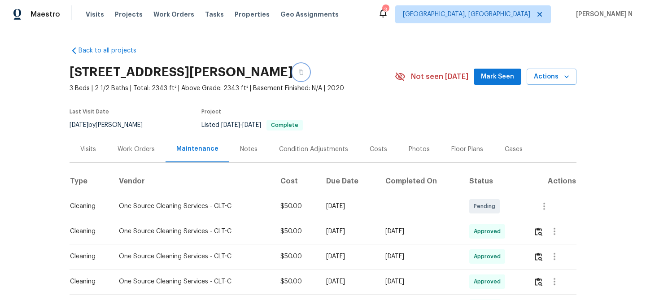
click at [304, 73] on icon "button" at bounding box center [300, 72] width 5 height 5
click at [309, 75] on button "button" at bounding box center [301, 72] width 16 height 16
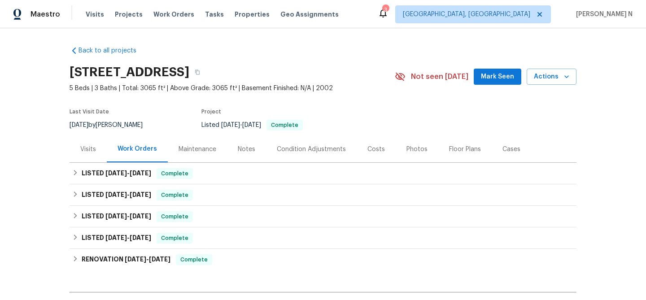
click at [204, 148] on div "Maintenance" at bounding box center [198, 149] width 38 height 9
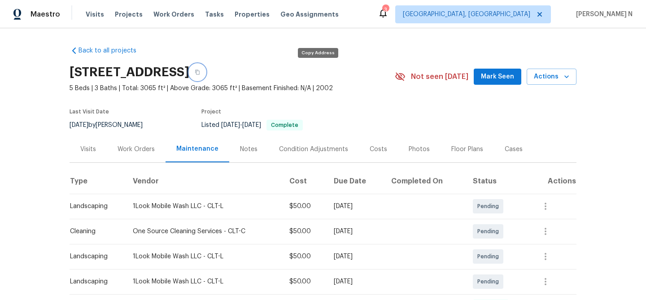
click at [205, 75] on button "button" at bounding box center [197, 72] width 16 height 16
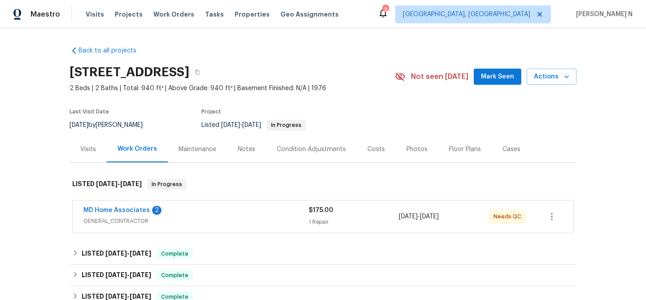
click at [206, 152] on div "Maintenance" at bounding box center [198, 149] width 38 height 9
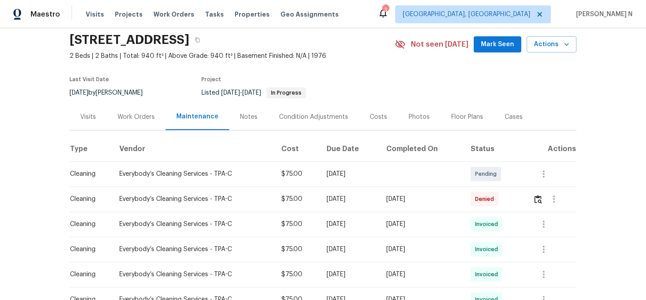
scroll to position [50, 0]
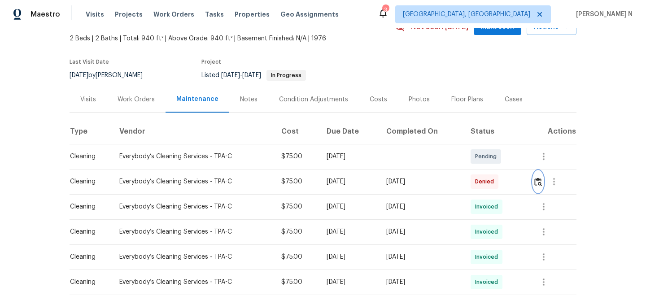
click at [542, 183] on img "button" at bounding box center [538, 182] width 8 height 9
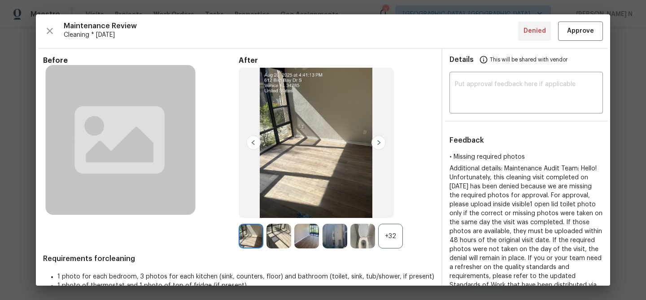
click at [391, 241] on div "+32" at bounding box center [390, 236] width 25 height 25
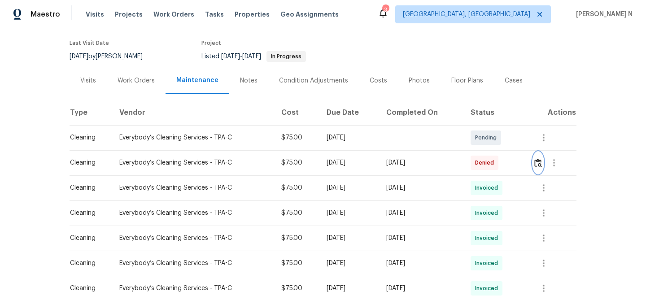
scroll to position [73, 0]
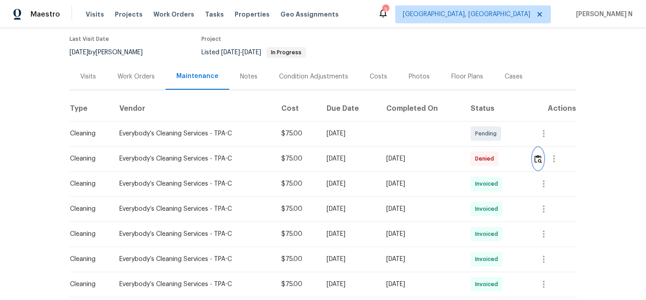
click at [543, 152] on button "button" at bounding box center [538, 159] width 10 height 22
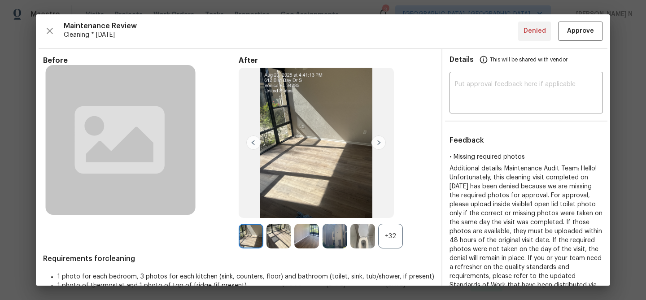
scroll to position [70, 0]
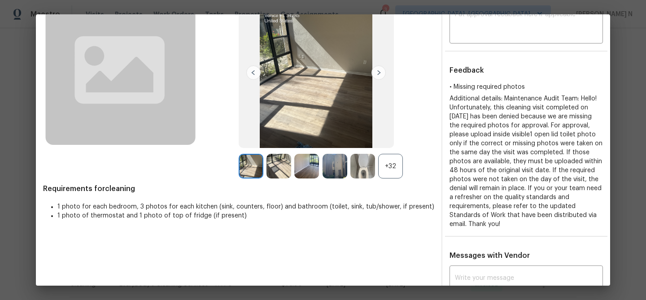
click at [389, 164] on div "+32" at bounding box center [390, 166] width 25 height 25
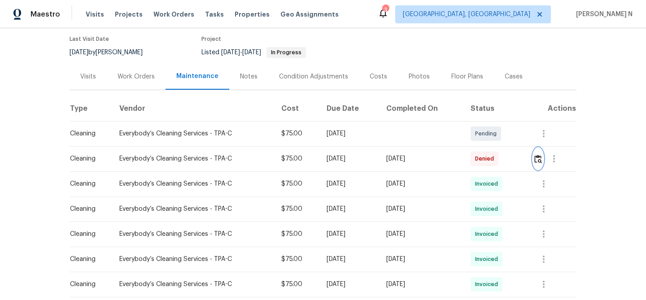
scroll to position [0, 0]
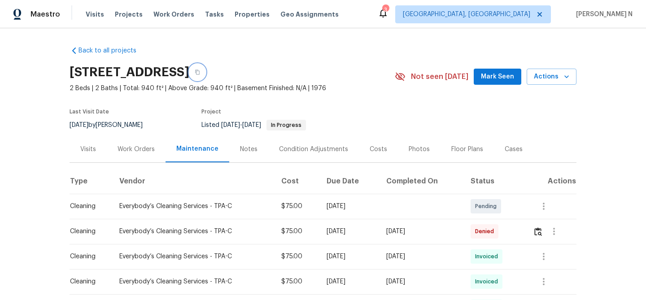
click at [205, 76] on button "button" at bounding box center [197, 72] width 16 height 16
click at [200, 73] on icon "button" at bounding box center [197, 72] width 5 height 5
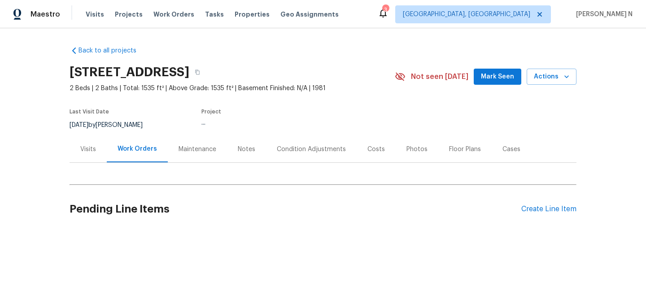
click at [194, 149] on div "Maintenance" at bounding box center [198, 149] width 38 height 9
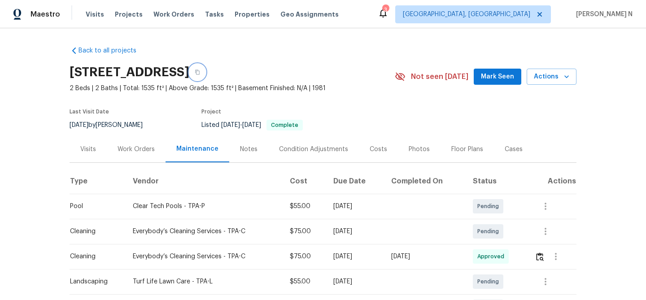
click at [200, 70] on icon "button" at bounding box center [197, 72] width 5 height 5
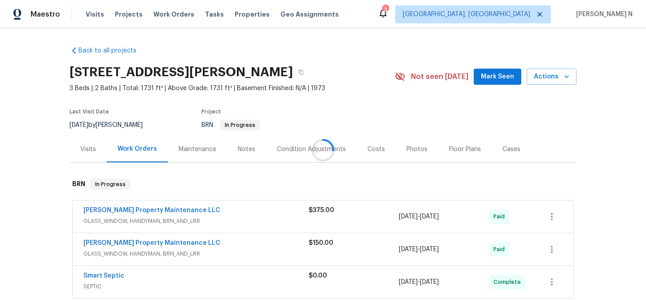
click at [212, 146] on div at bounding box center [323, 150] width 646 height 300
click at [212, 146] on div "Maintenance" at bounding box center [198, 149] width 38 height 9
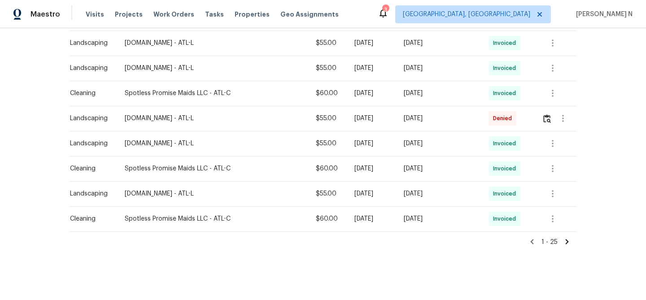
scroll to position [591, 0]
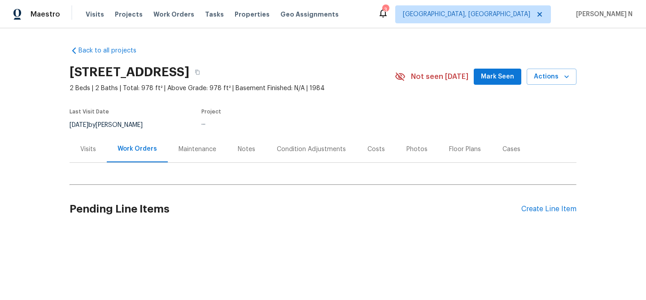
click at [186, 145] on div "Maintenance" at bounding box center [198, 149] width 38 height 9
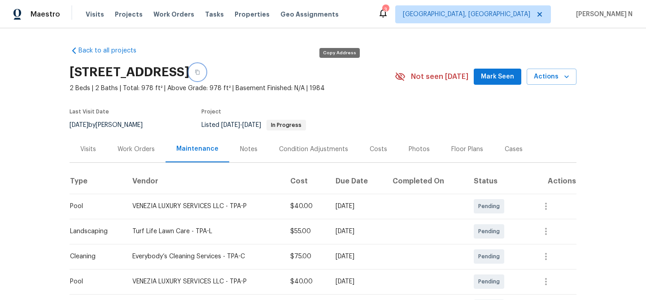
click at [205, 67] on button "button" at bounding box center [197, 72] width 16 height 16
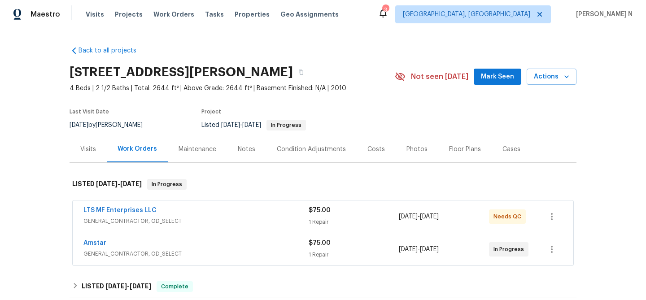
click at [210, 144] on div "Maintenance" at bounding box center [197, 149] width 59 height 26
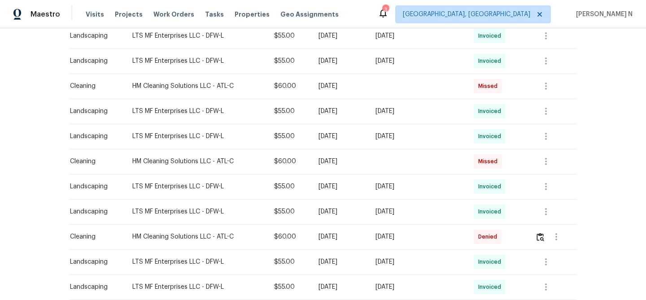
scroll to position [446, 0]
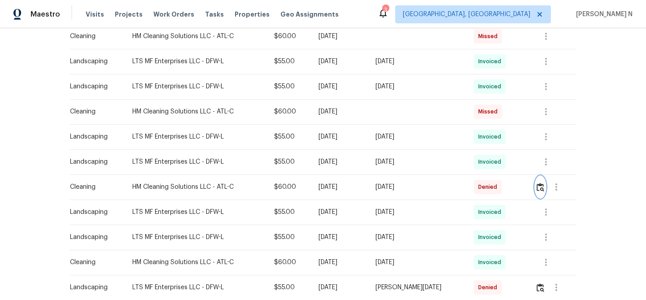
click at [540, 185] on img "button" at bounding box center [540, 187] width 8 height 9
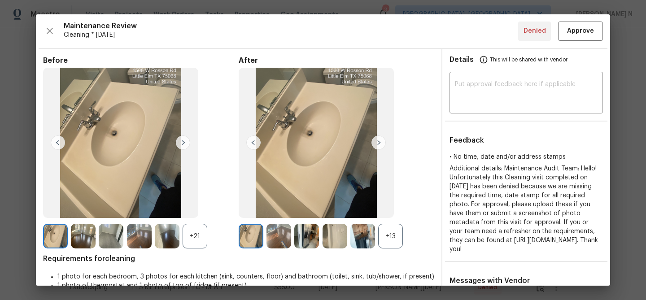
click at [391, 239] on div "+13" at bounding box center [390, 236] width 25 height 25
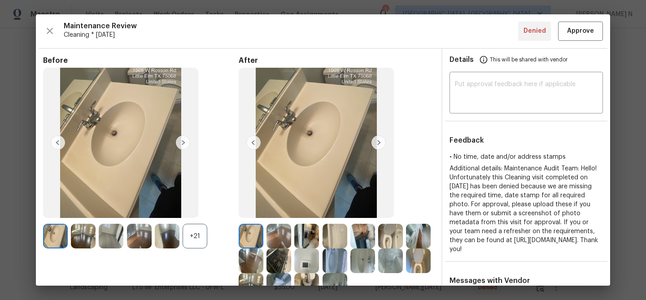
click at [186, 237] on div "+21" at bounding box center [195, 236] width 25 height 25
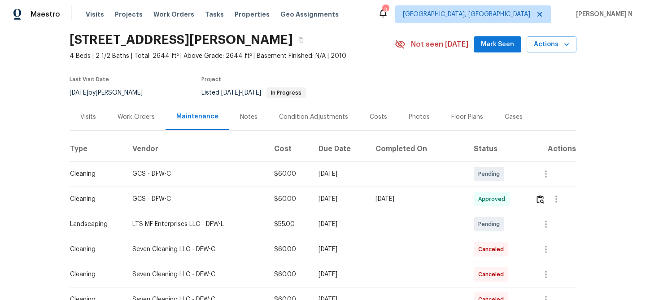
scroll to position [0, 0]
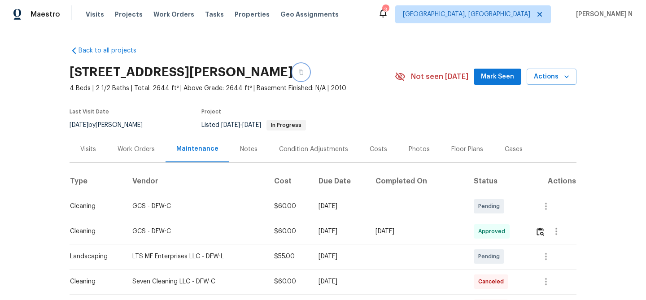
click at [308, 73] on button "button" at bounding box center [301, 72] width 16 height 16
click at [301, 73] on icon "button" at bounding box center [301, 72] width 4 height 5
